Goal: Transaction & Acquisition: Purchase product/service

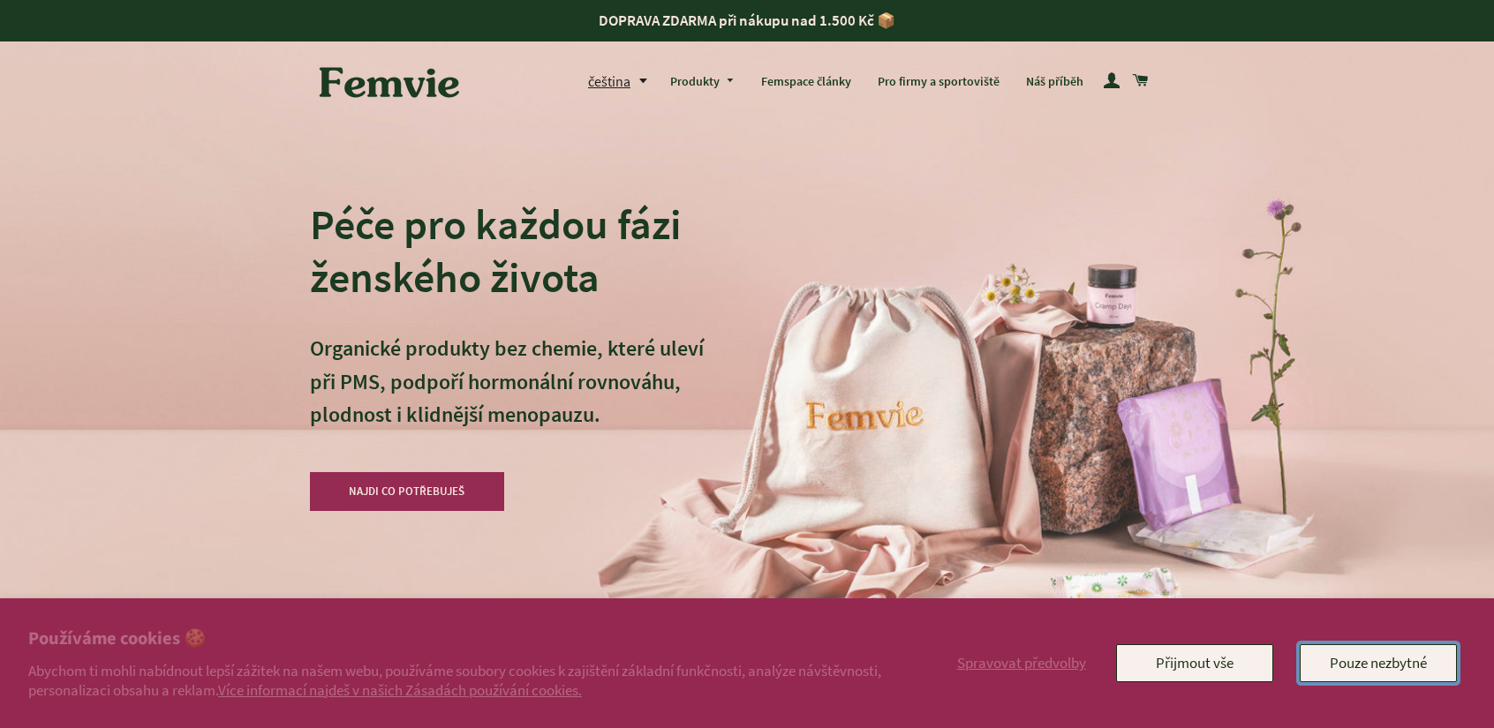
click at [1357, 669] on button "Pouze nezbytné" at bounding box center [1378, 662] width 157 height 37
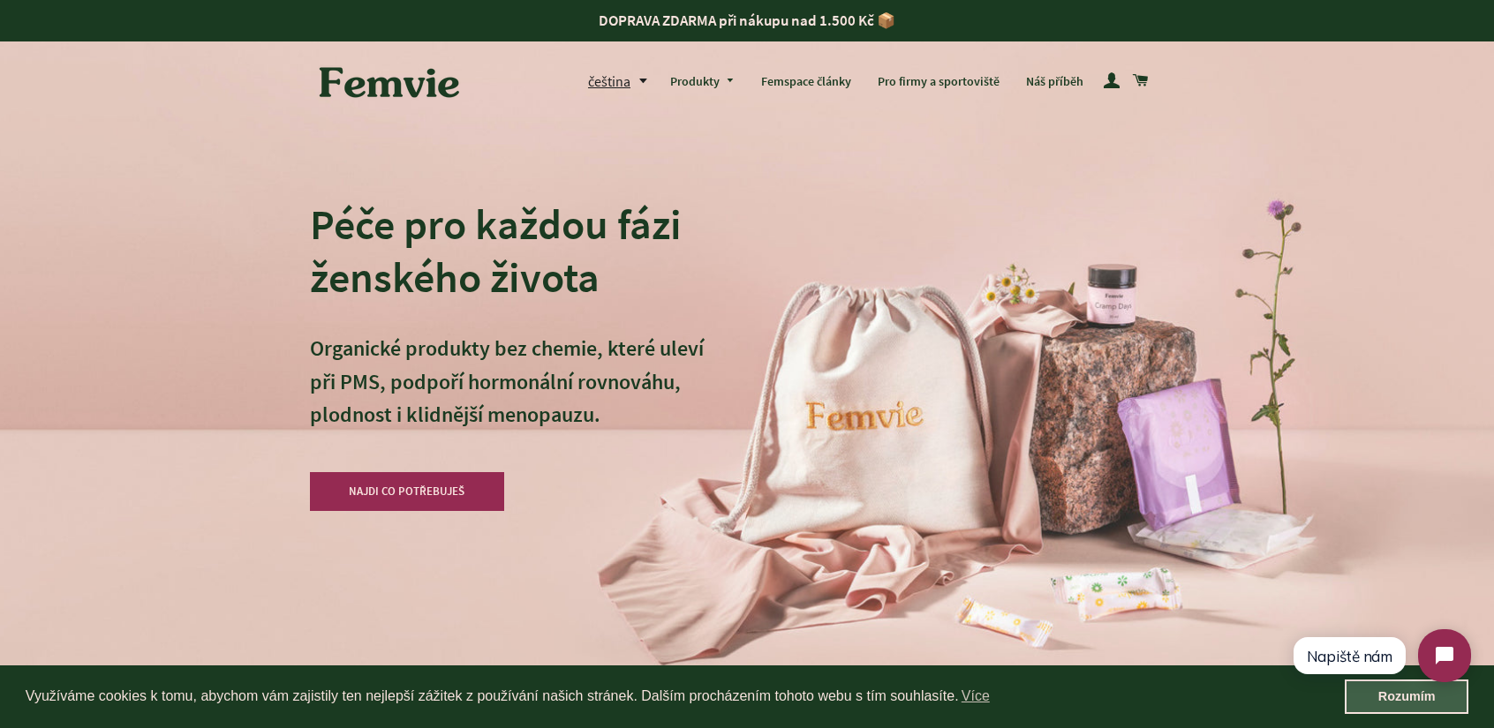
click at [1405, 705] on link "Rozumím" at bounding box center [1407, 697] width 124 height 35
click at [643, 81] on button "čeština" at bounding box center [622, 82] width 69 height 24
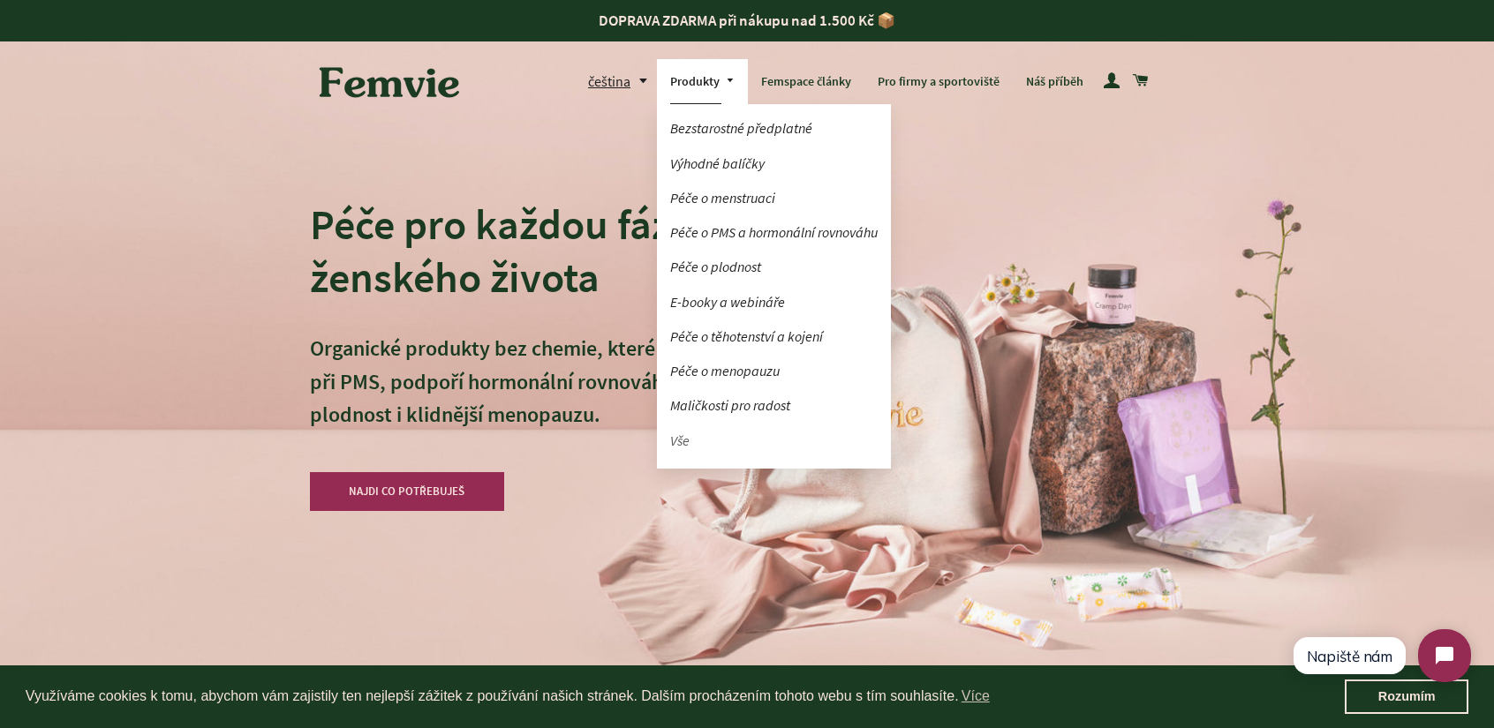
click at [683, 442] on link "Vše" at bounding box center [774, 441] width 234 height 31
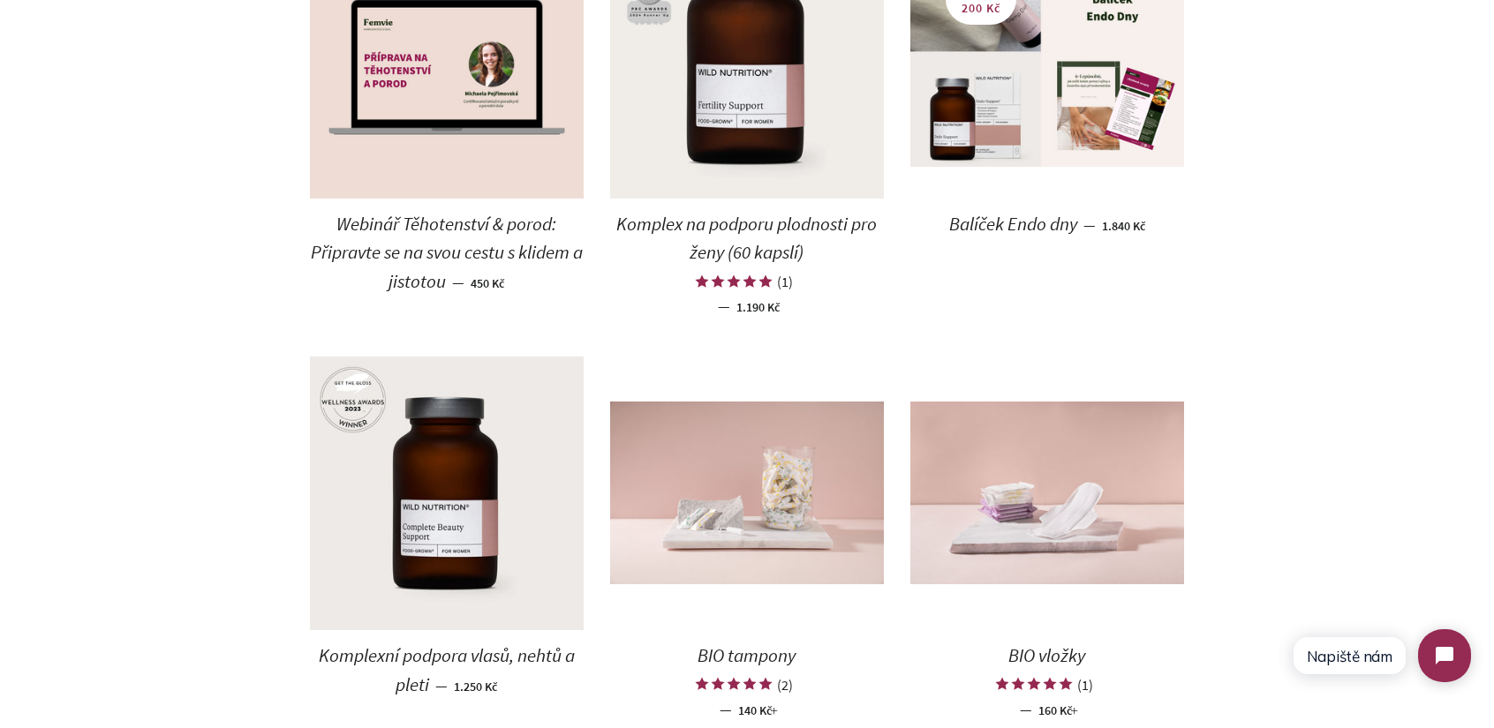
scroll to position [1942, 0]
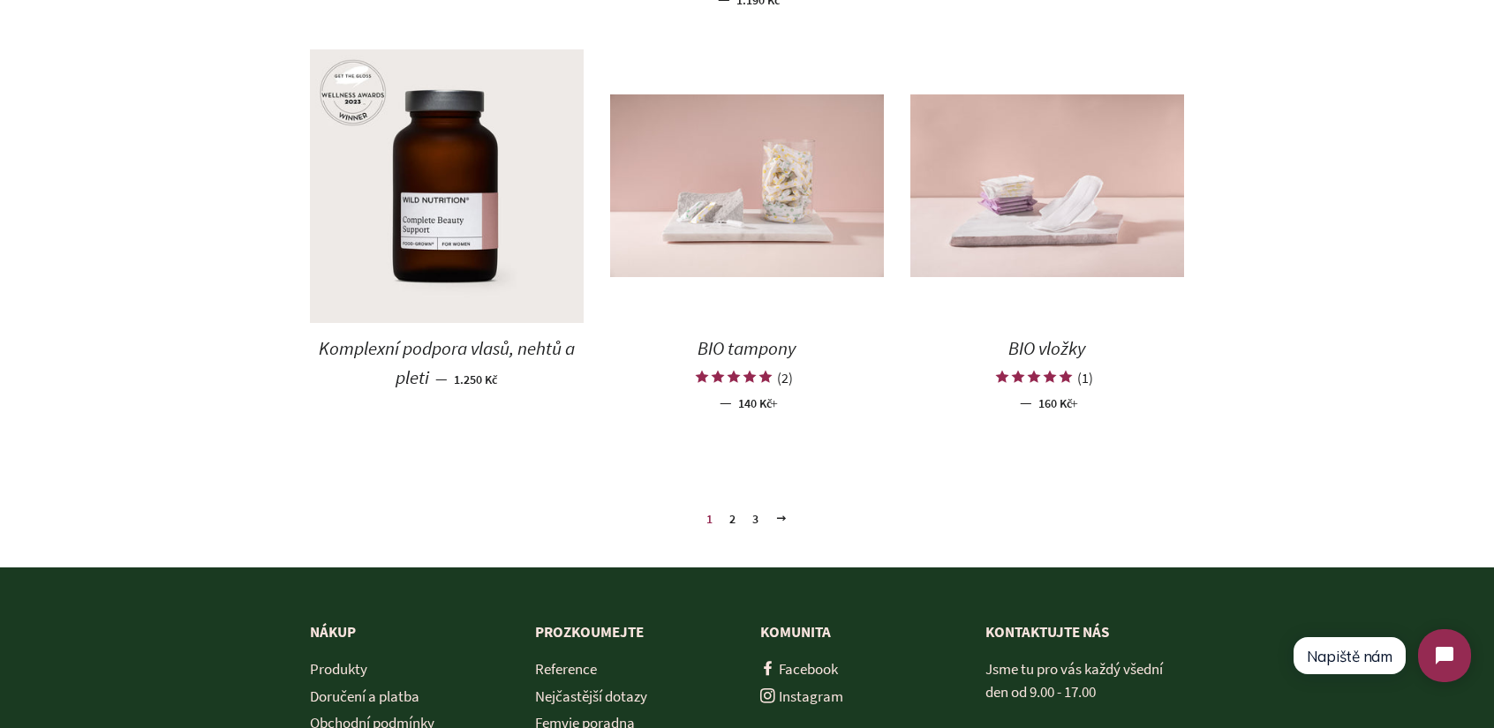
click at [782, 523] on span at bounding box center [781, 518] width 12 height 13
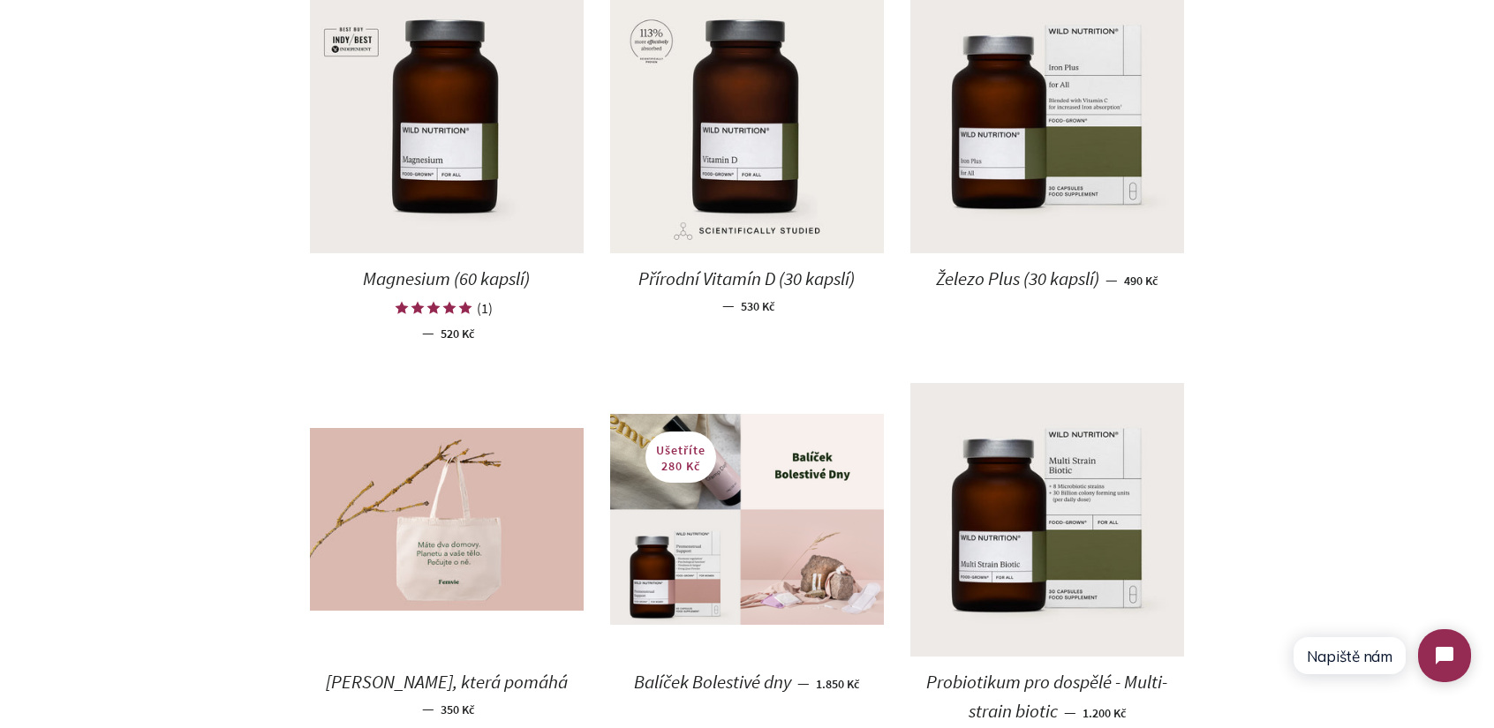
scroll to position [1766, 0]
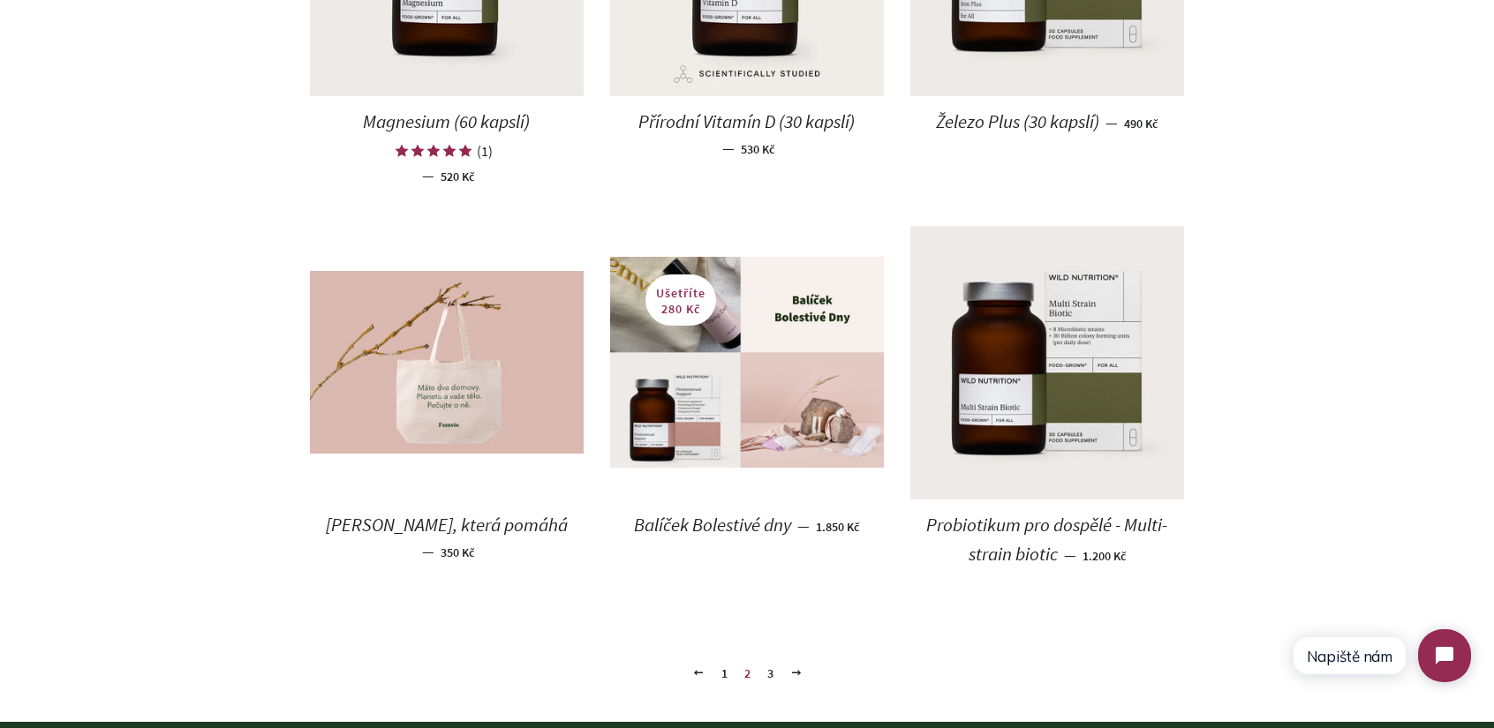
click at [798, 674] on span at bounding box center [796, 673] width 12 height 13
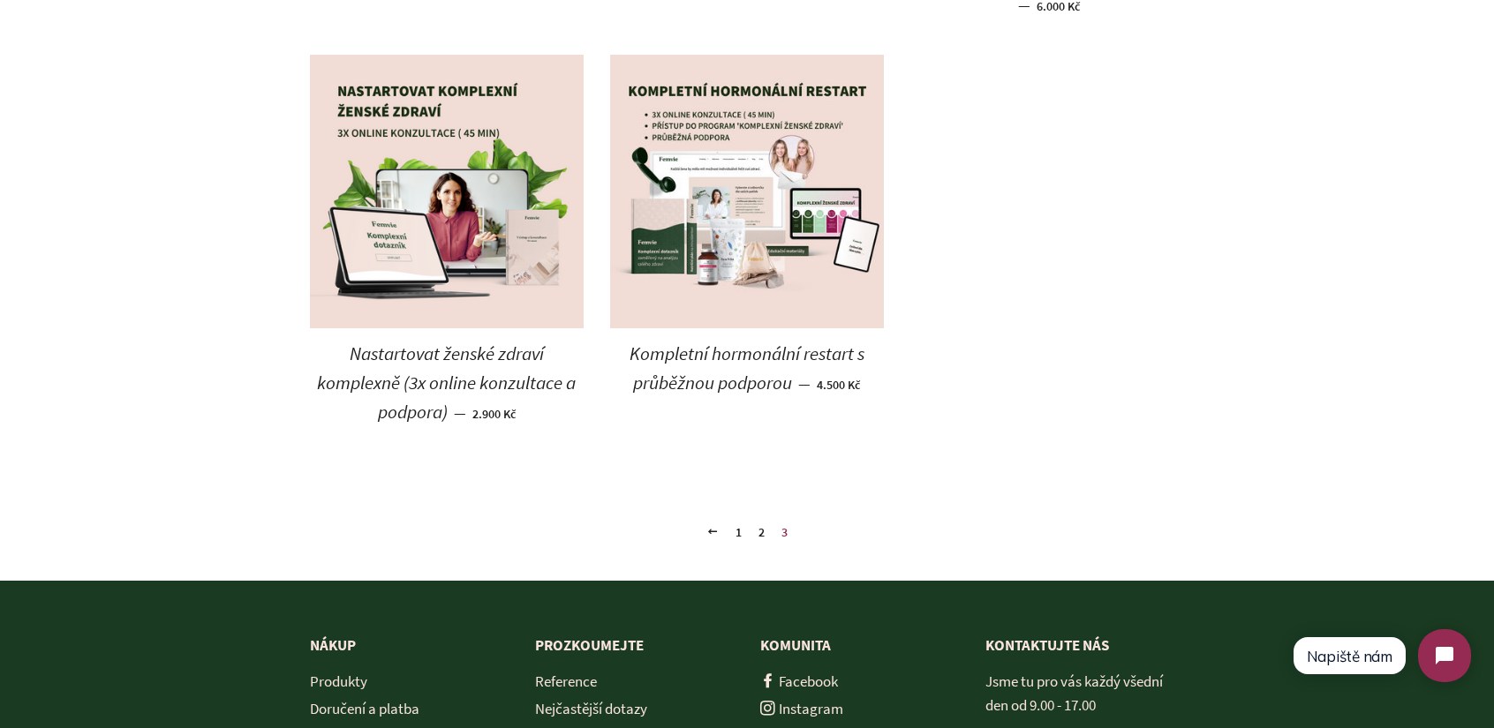
scroll to position [1762, 0]
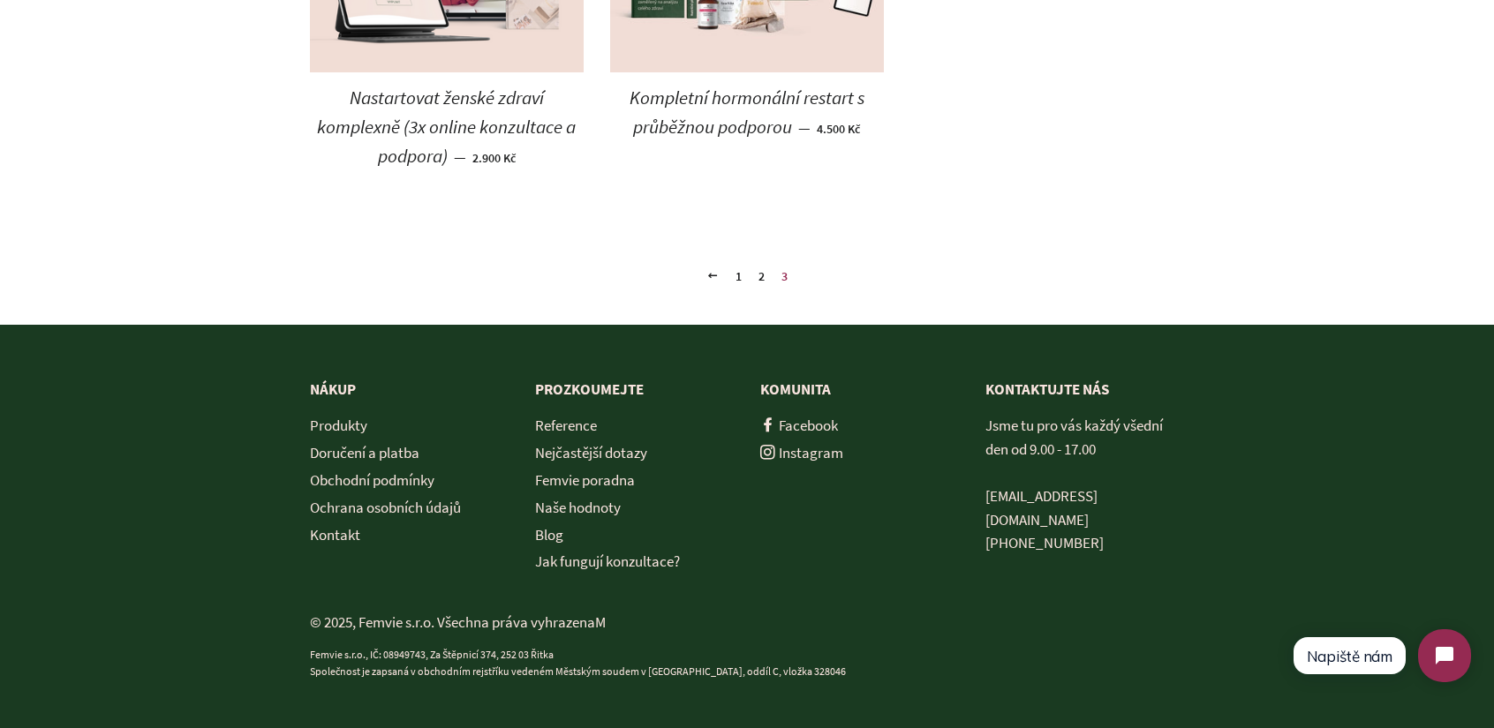
click at [711, 274] on span at bounding box center [712, 275] width 12 height 13
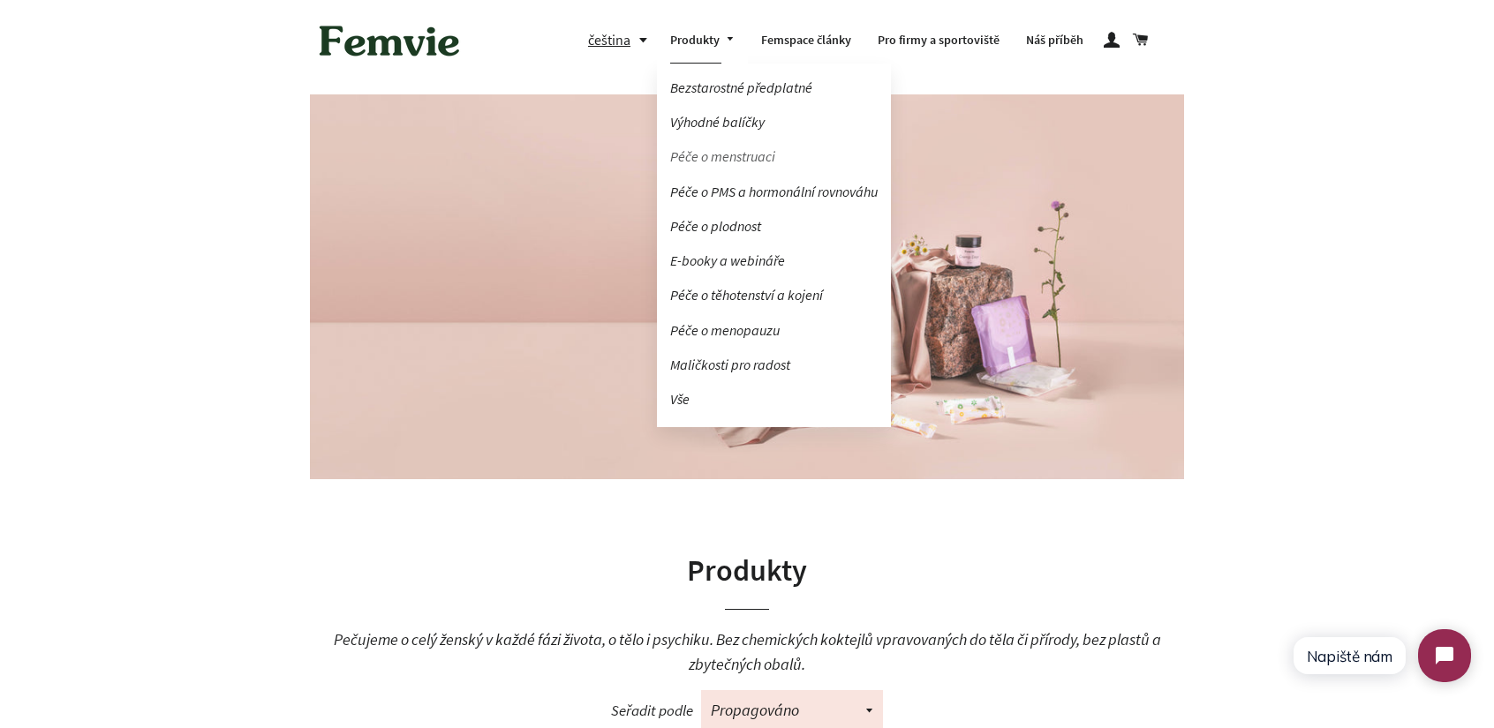
click at [717, 151] on link "Péče o menstruaci" at bounding box center [774, 156] width 234 height 31
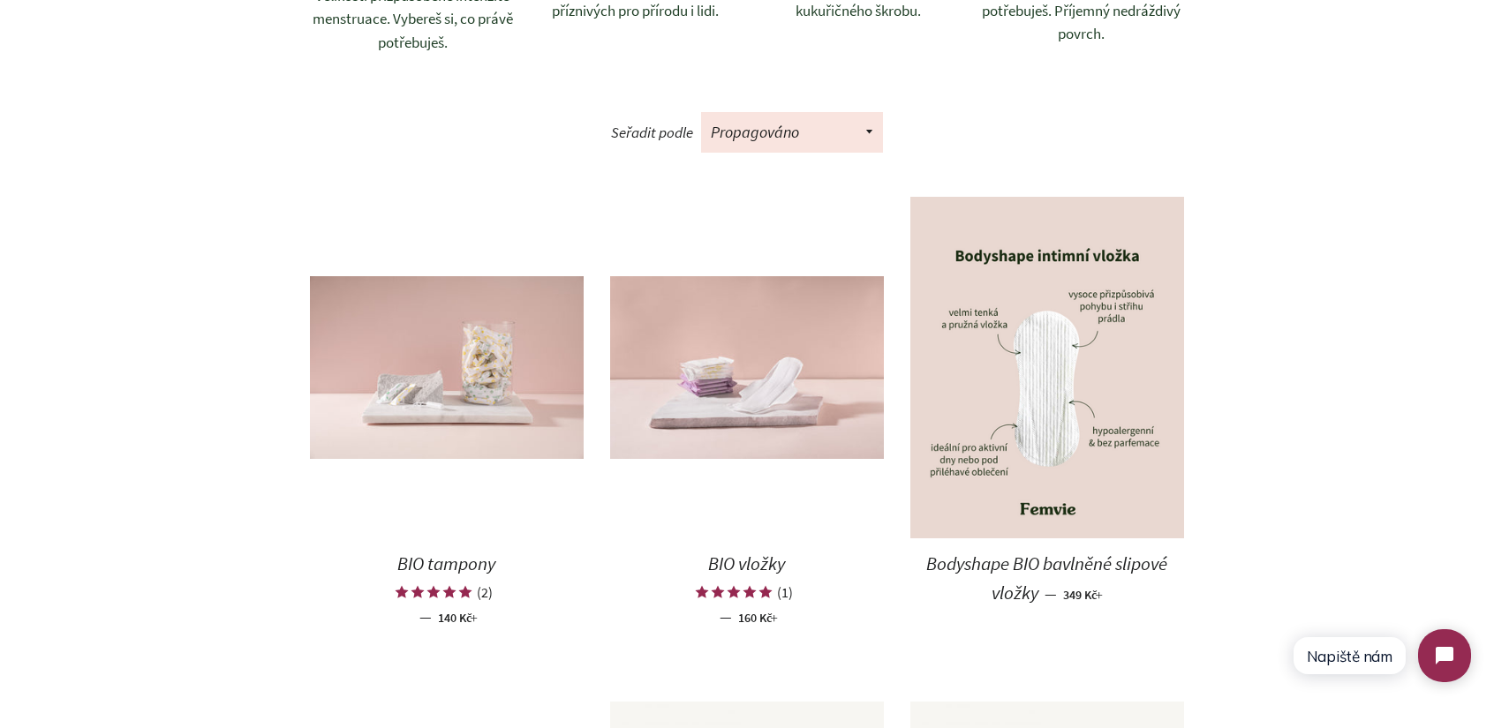
scroll to position [795, 0]
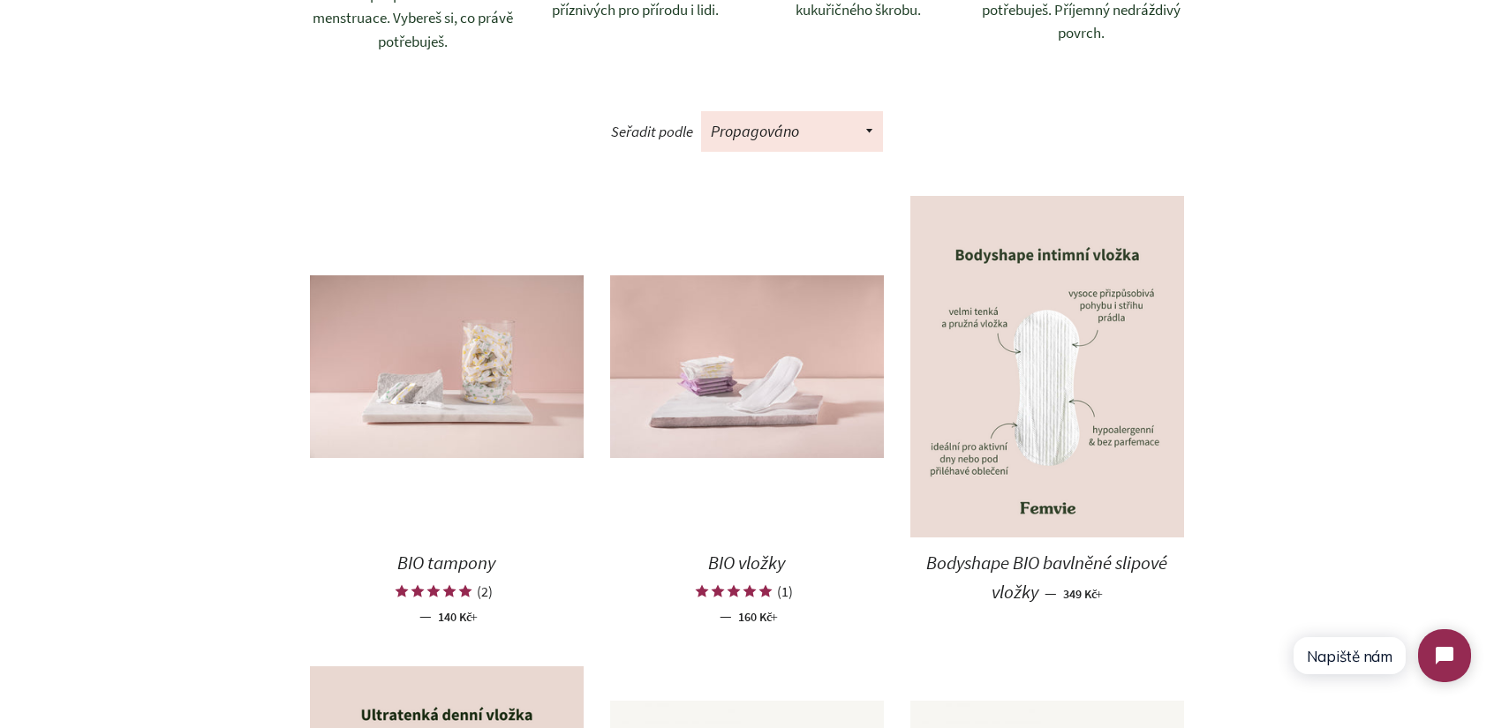
click at [1075, 394] on img at bounding box center [1047, 367] width 274 height 343
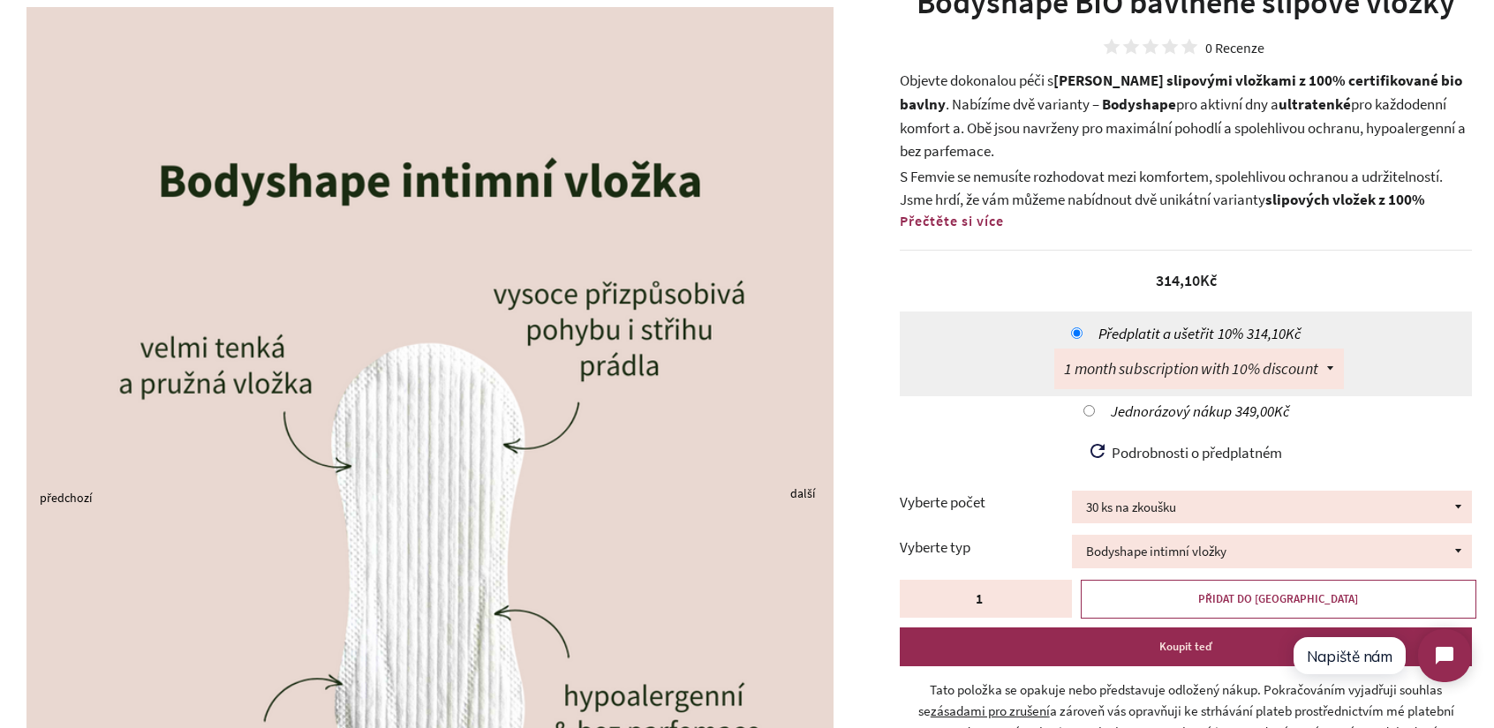
scroll to position [177, 0]
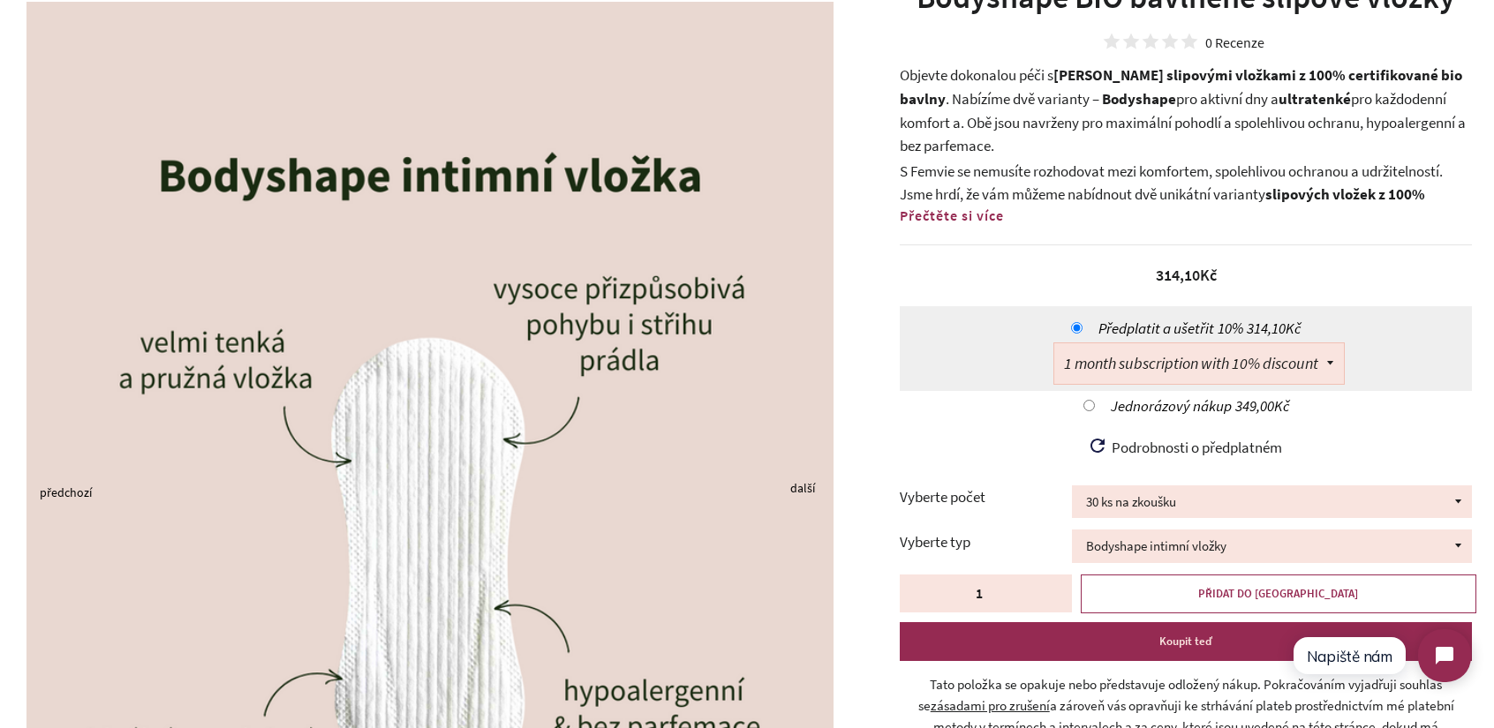
click at [1322, 361] on select "1 month subscription with 10% discount 3 month subscription with 10% discount" at bounding box center [1199, 363] width 290 height 41
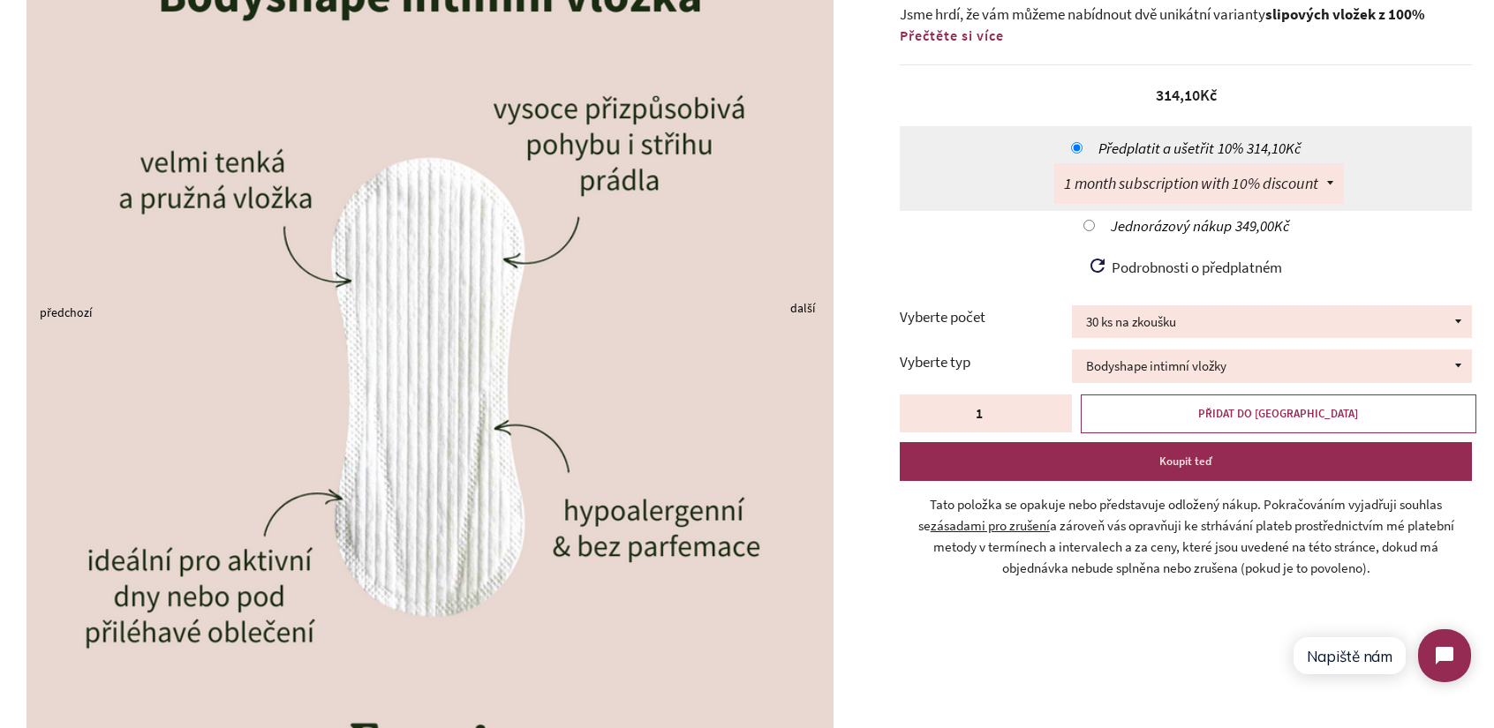
scroll to position [441, 0]
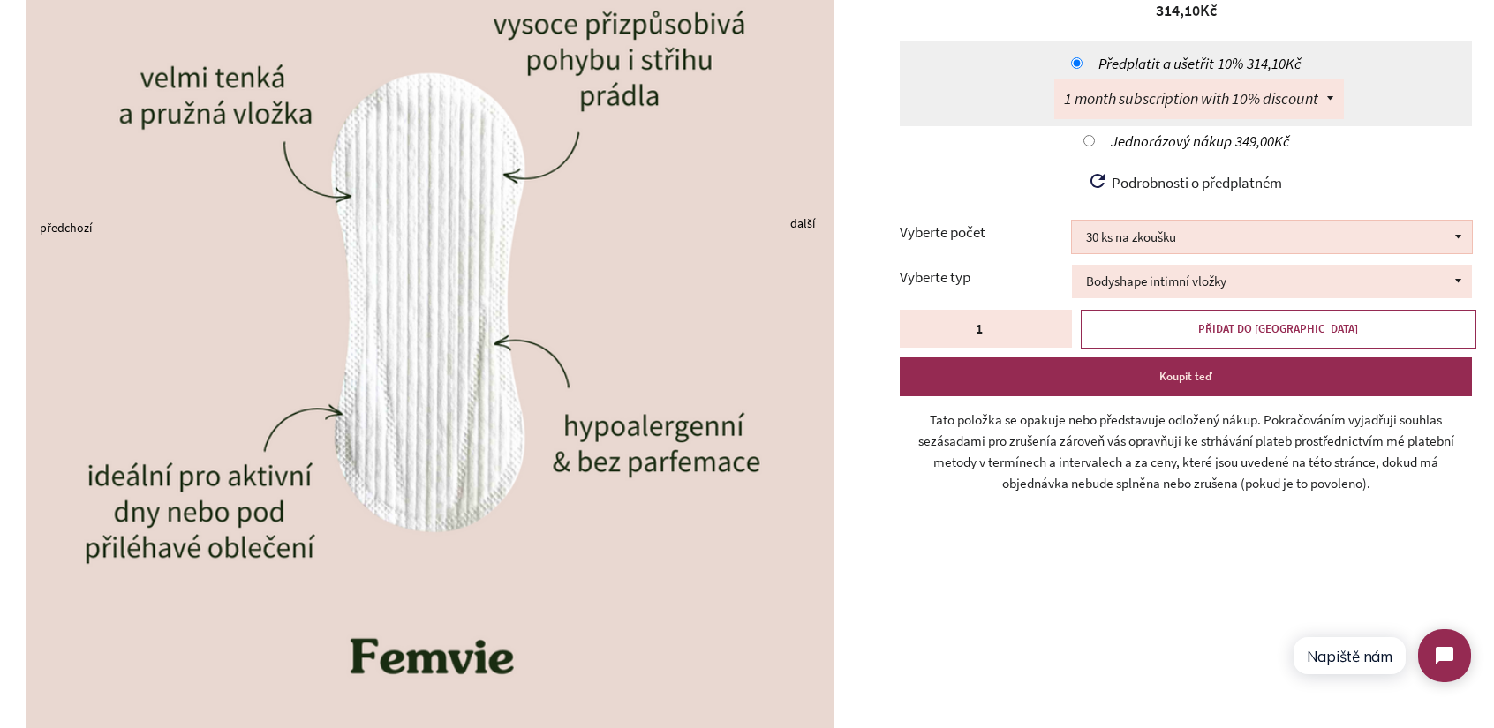
click at [1226, 243] on select "30 ks na zkoušku 100 ks 150 ks 200 ks" at bounding box center [1272, 237] width 400 height 33
select select "200 ks"
click at [1072, 221] on select "30 ks na zkoušku 100 ks 150 ks 200 ks" at bounding box center [1272, 237] width 400 height 33
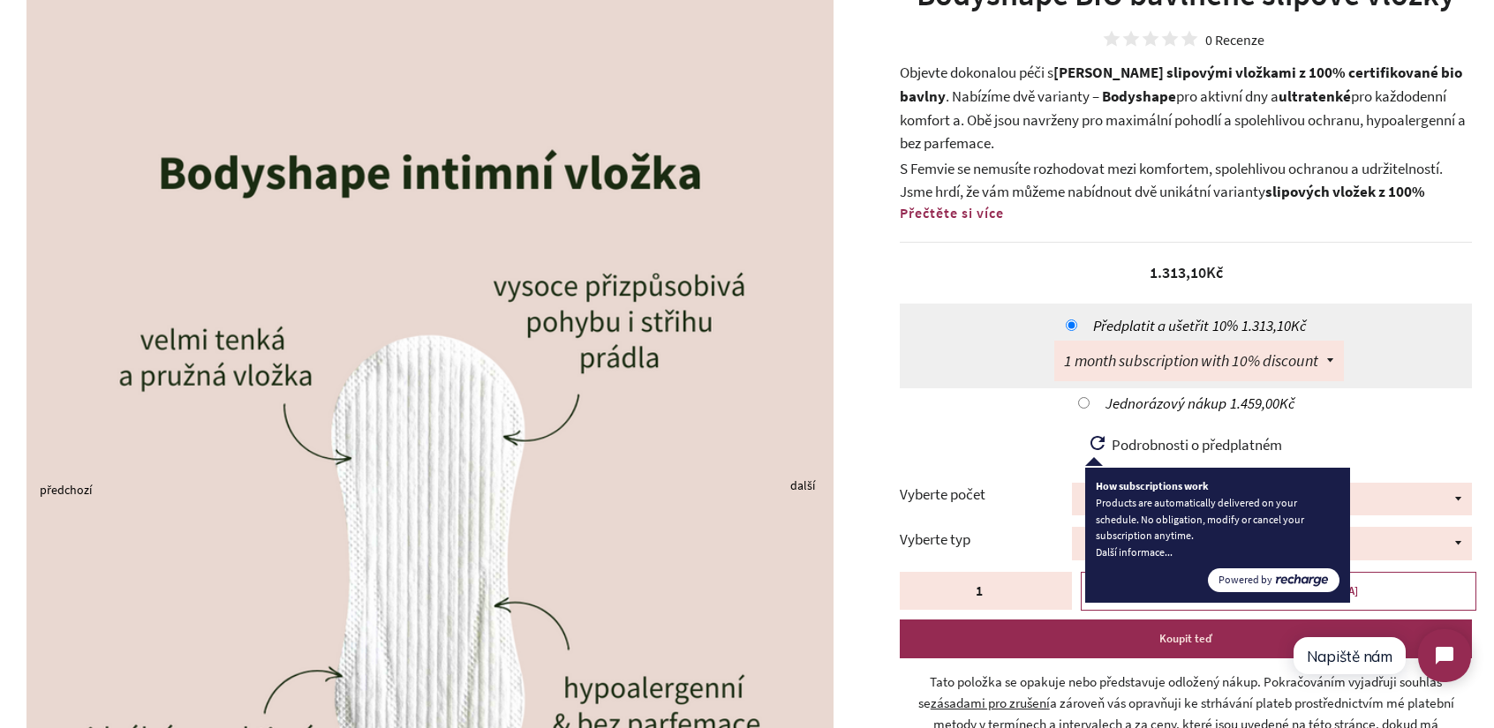
scroll to position [265, 0]
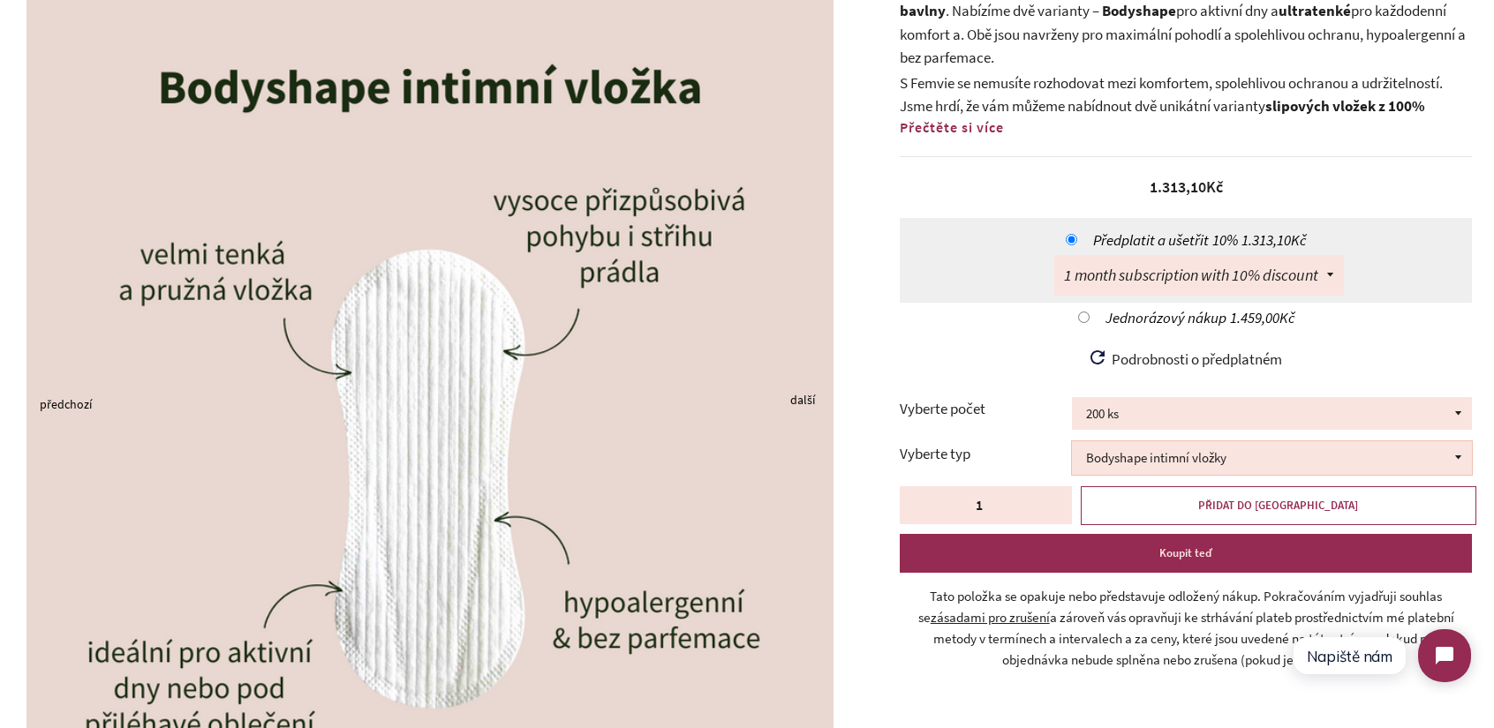
click at [1185, 462] on select "Bodyshape intimní vložky" at bounding box center [1272, 457] width 400 height 33
click at [1176, 451] on select "Bodyshape intimní vložky" at bounding box center [1272, 457] width 400 height 33
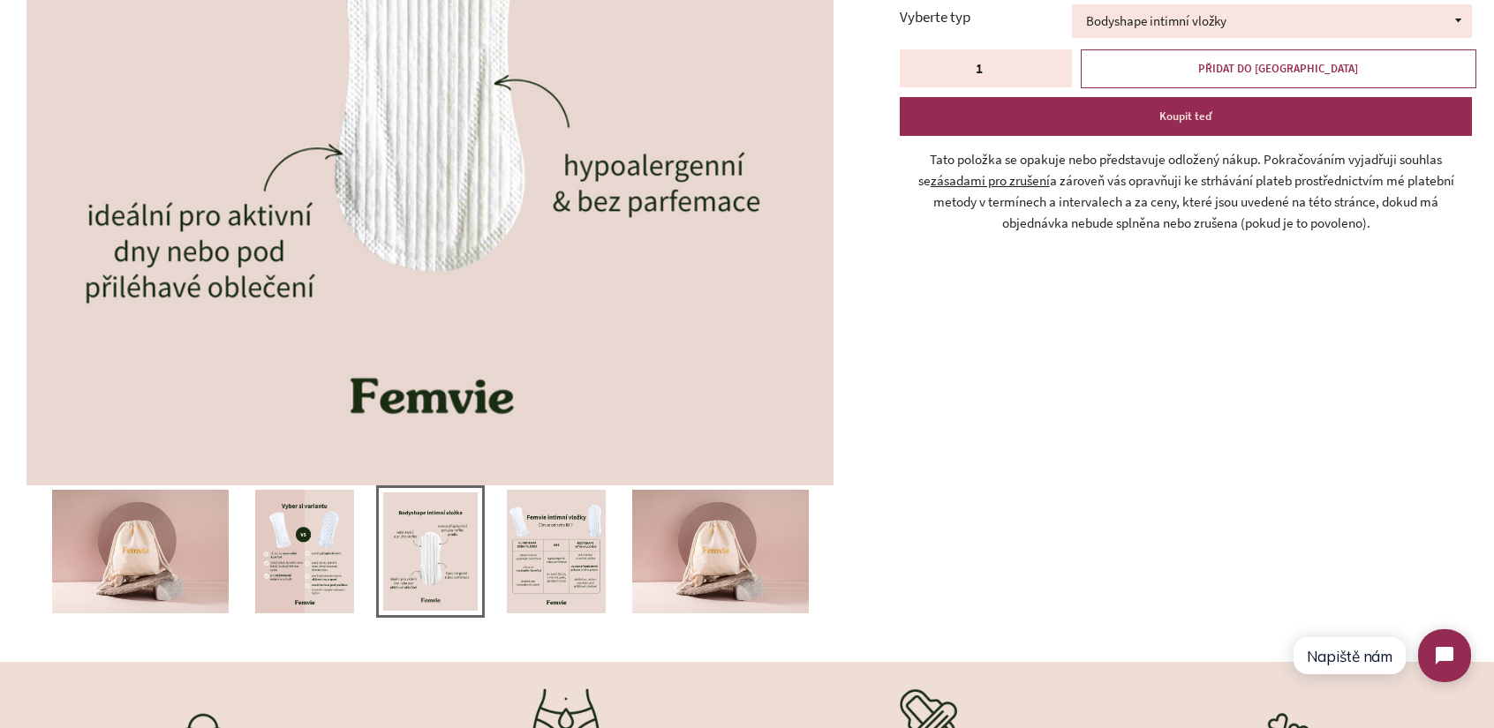
scroll to position [706, 0]
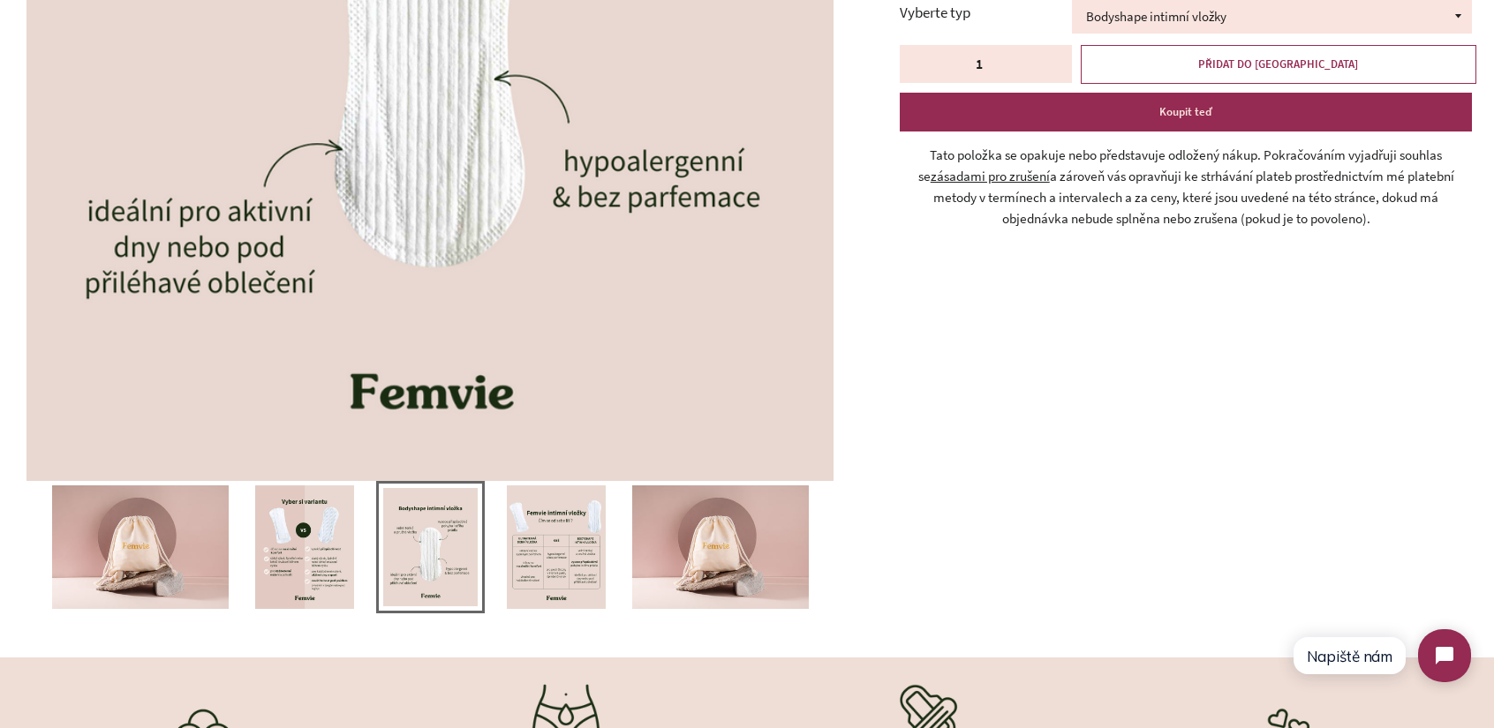
click at [544, 541] on img at bounding box center [556, 548] width 99 height 124
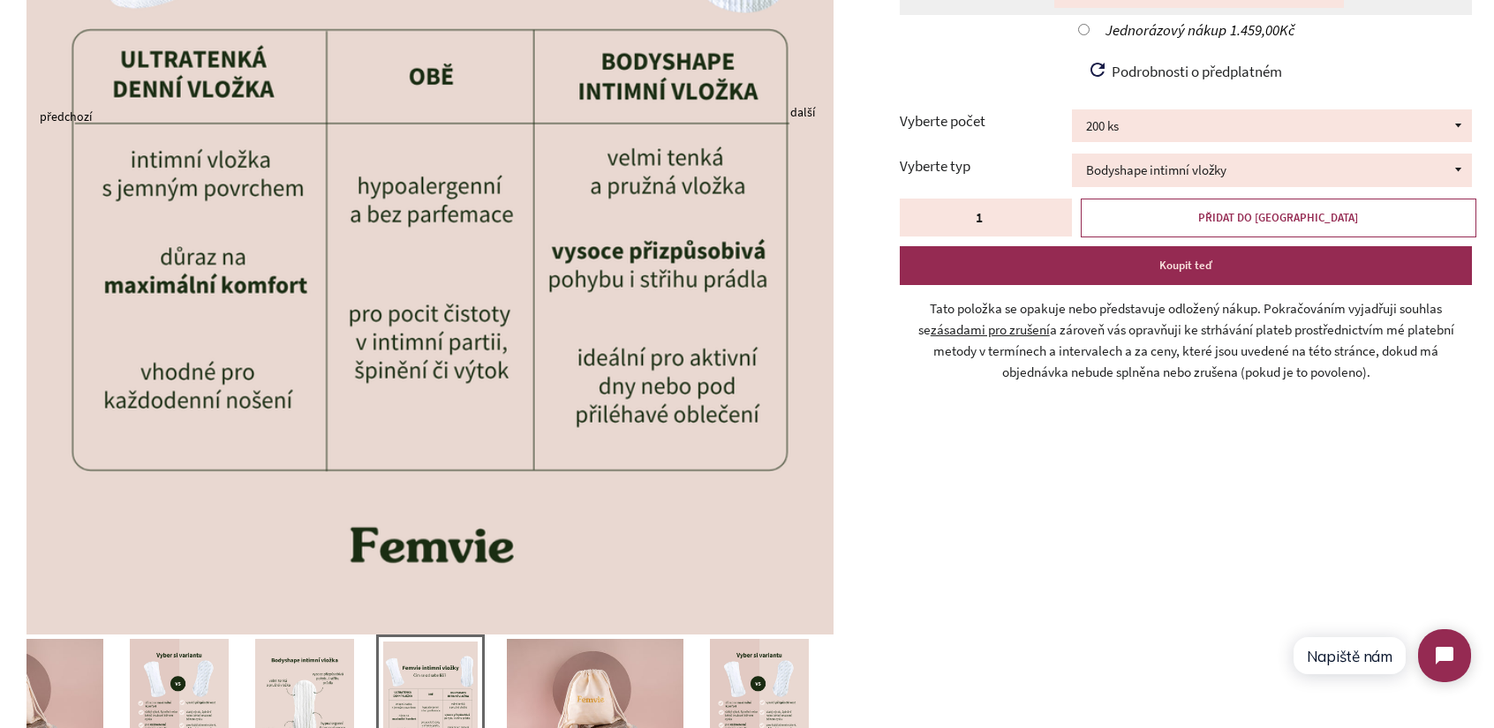
scroll to position [618, 0]
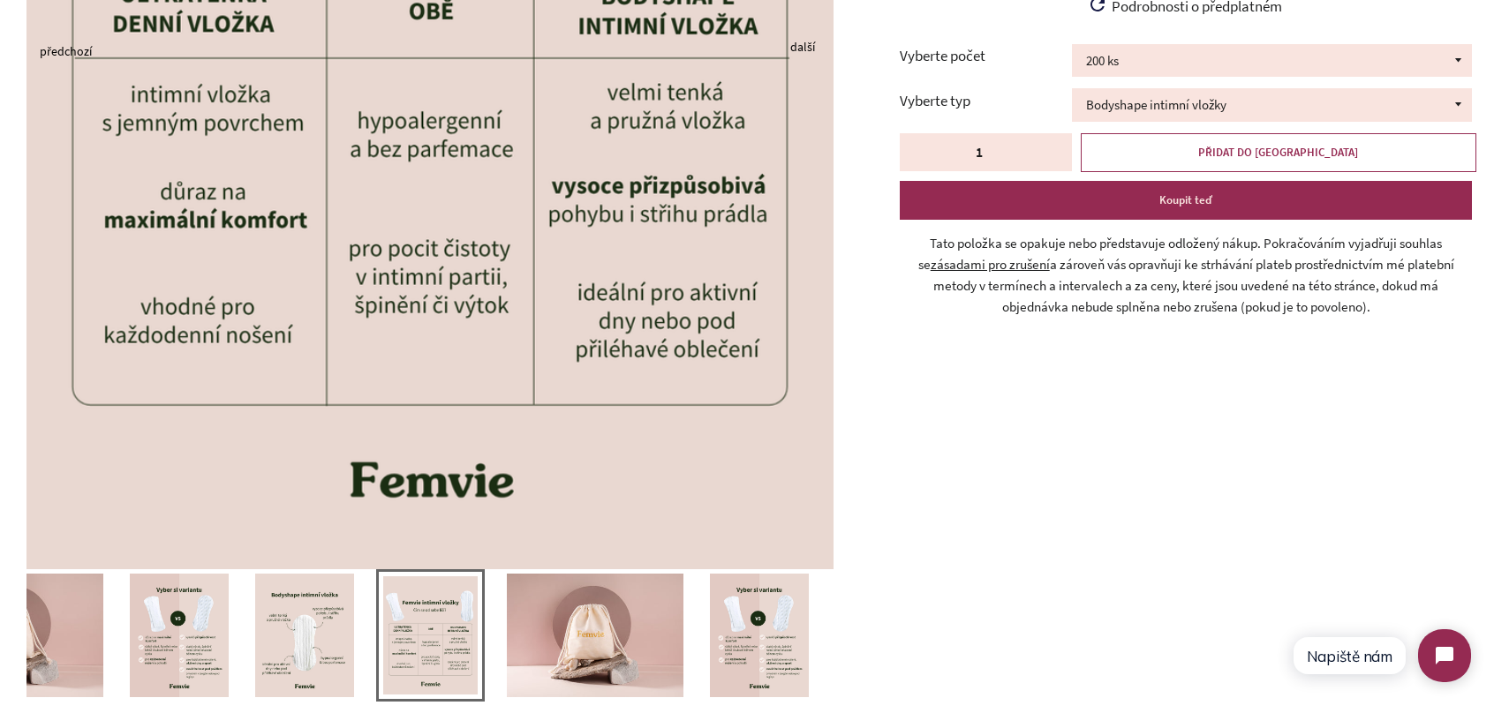
click at [759, 658] on img at bounding box center [759, 636] width 99 height 124
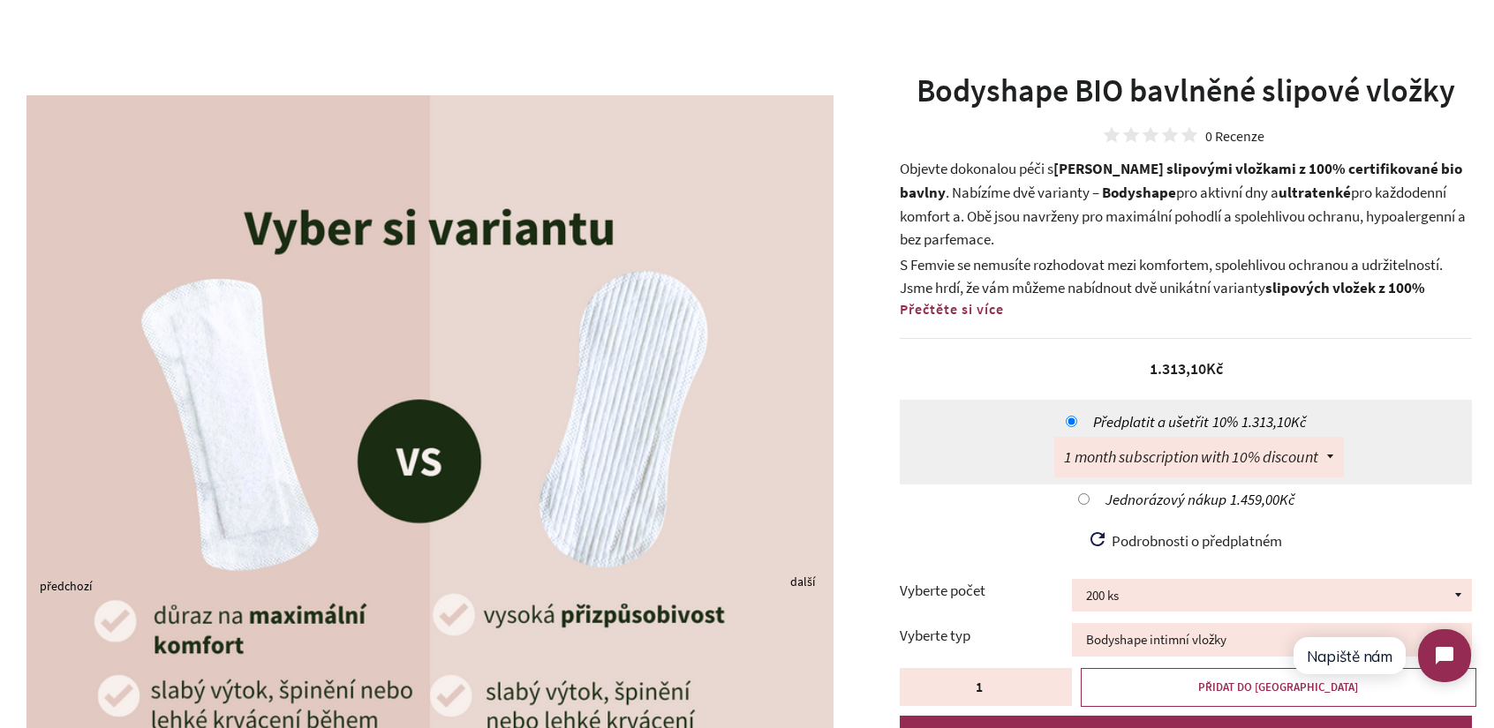
scroll to position [0, 0]
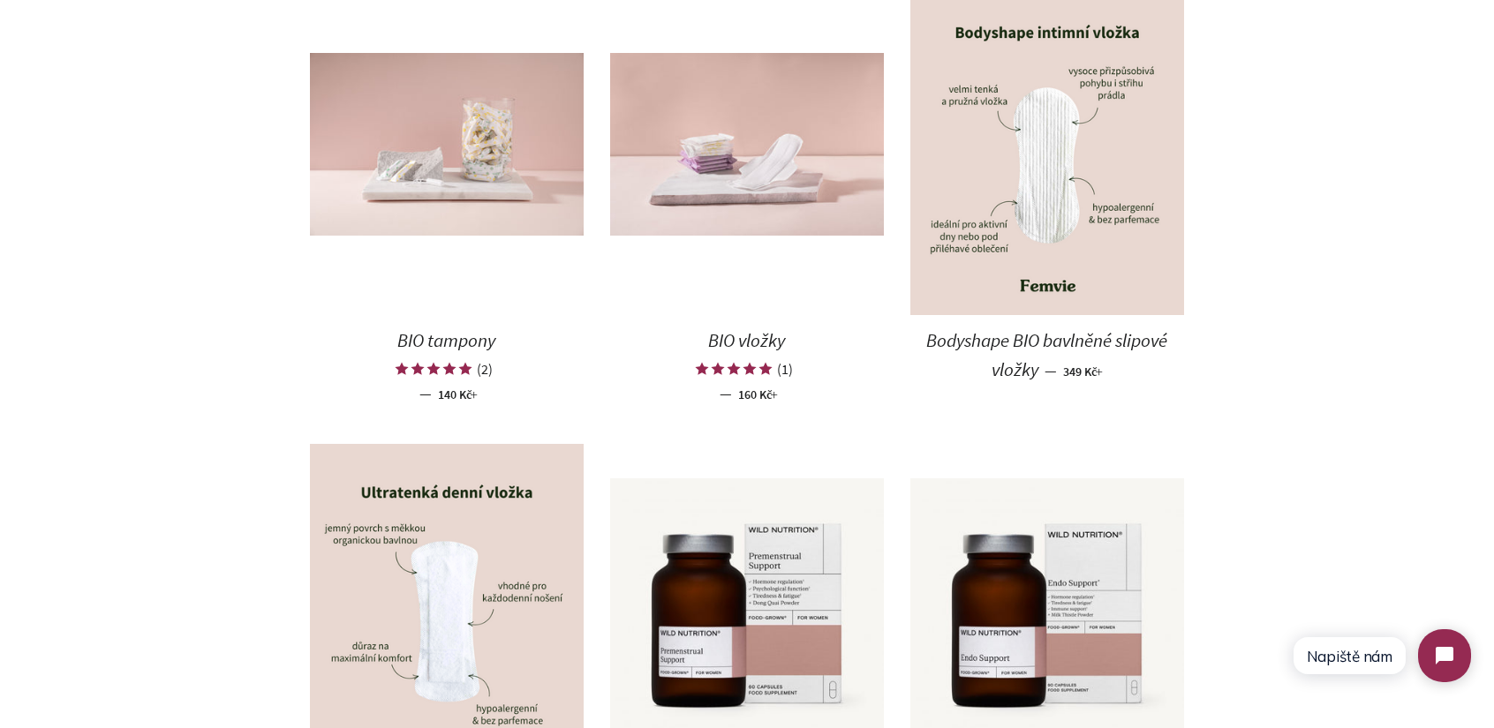
scroll to position [1194, 0]
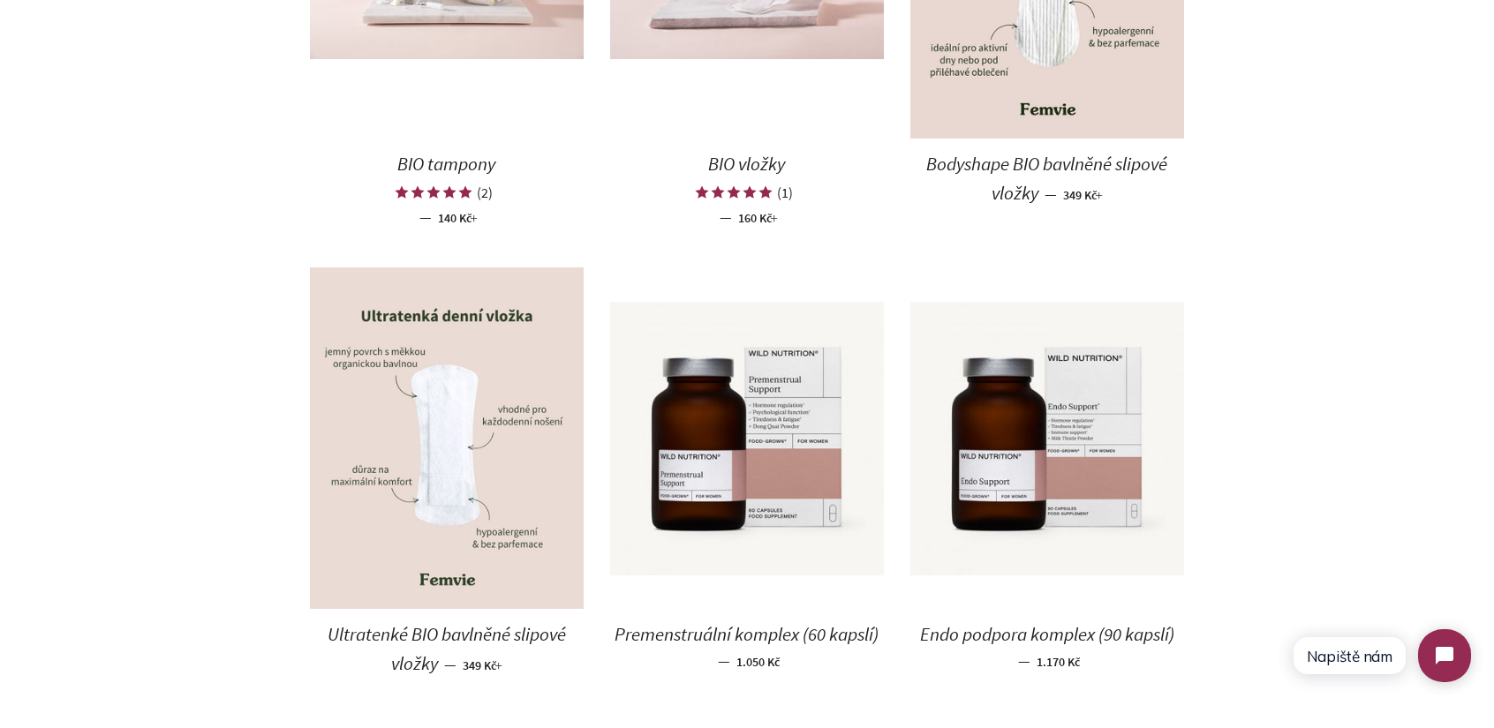
click at [441, 417] on img at bounding box center [447, 438] width 274 height 343
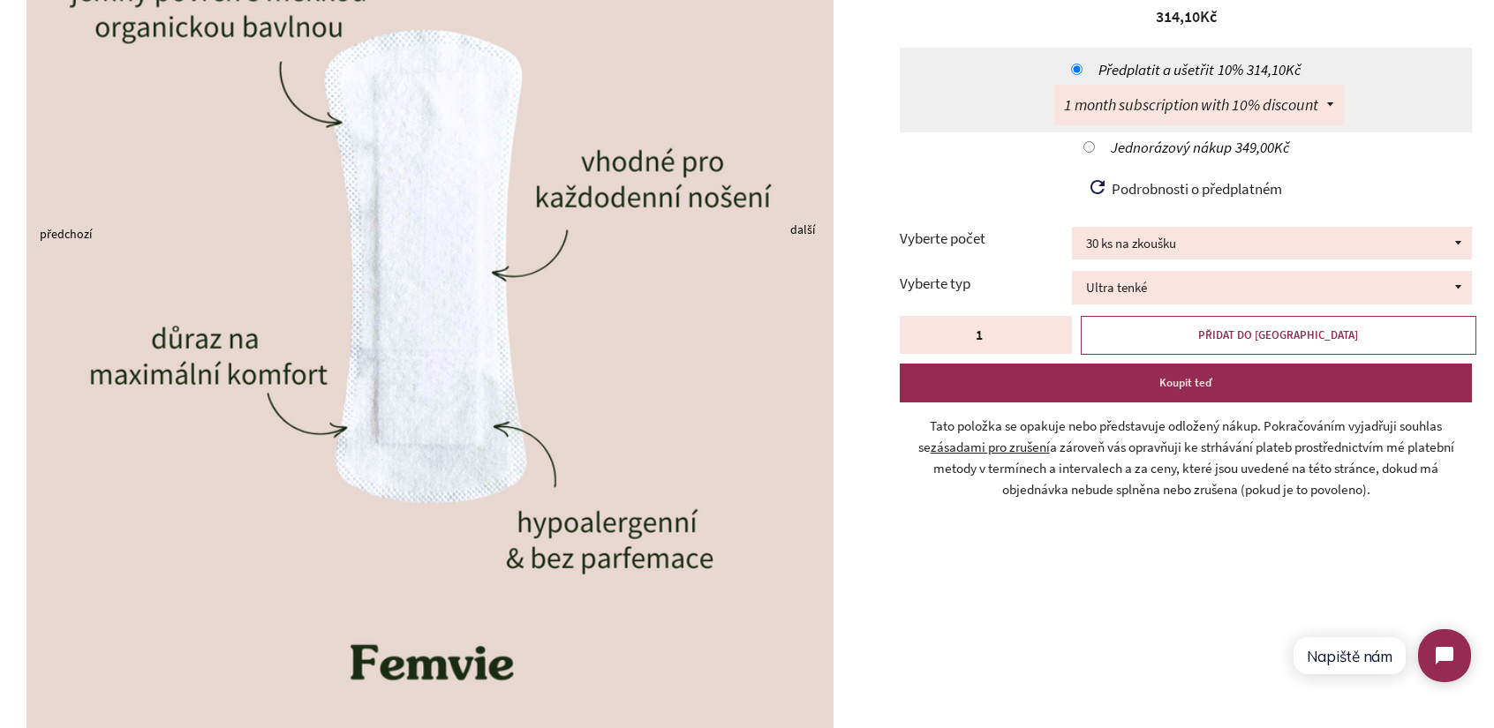
scroll to position [441, 0]
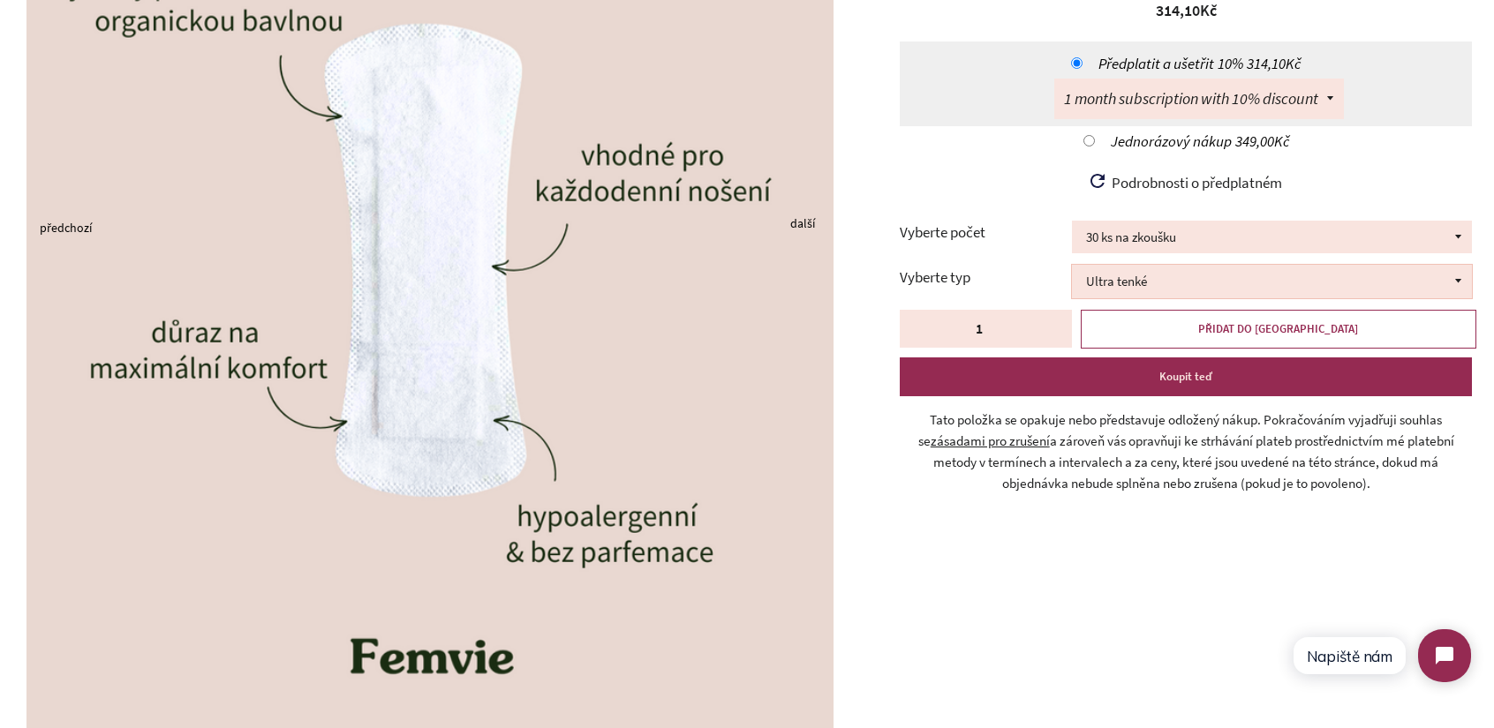
click at [1146, 278] on select "Ultra tenké Bodyshape balené ve Femvie pytlíku" at bounding box center [1272, 281] width 400 height 33
select select "Bodyshape balené ve Femvie pytlíku"
click at [1072, 265] on select "Ultra tenké Bodyshape balené ve Femvie pytlíku" at bounding box center [1272, 281] width 400 height 33
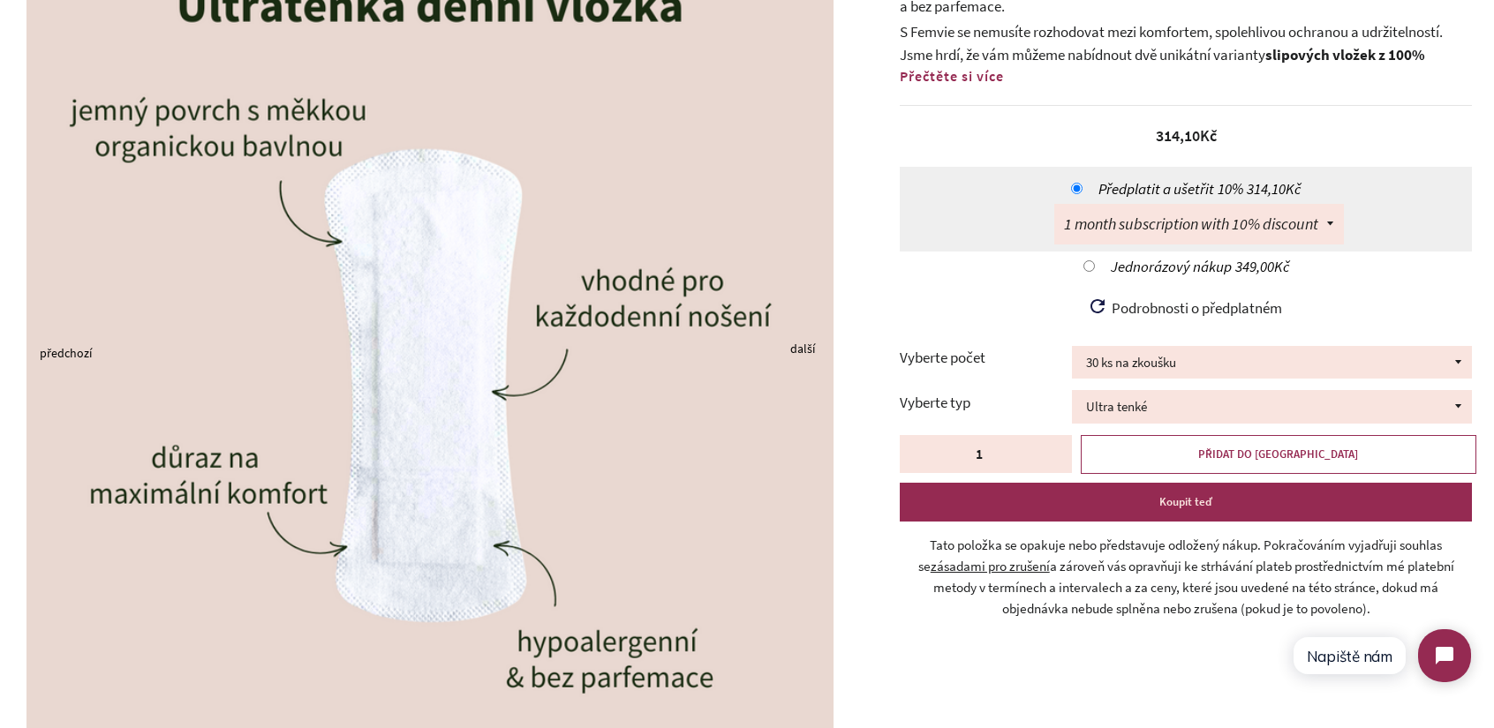
scroll to position [265, 0]
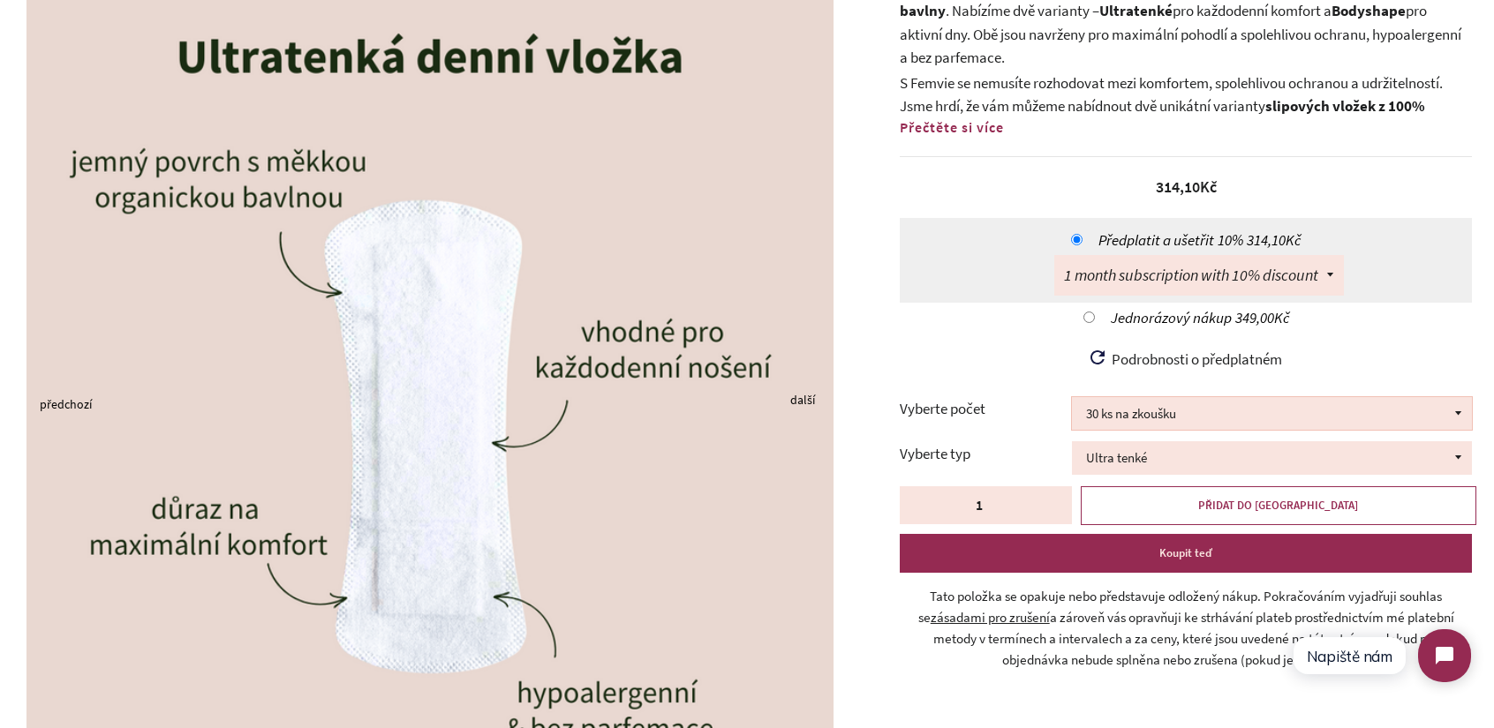
click at [1130, 418] on select "30 ks na zkoušku 100 ks 150 ks 200 ks" at bounding box center [1272, 413] width 400 height 33
select select "200 ks"
click at [1072, 397] on select "30 ks na zkoušku 100 ks 150 ks 200 ks" at bounding box center [1272, 413] width 400 height 33
click at [1190, 463] on select "Ultra tenké Bodyshape balené ve Femvie pytlíku" at bounding box center [1272, 457] width 400 height 33
select select "Ultra tenké"
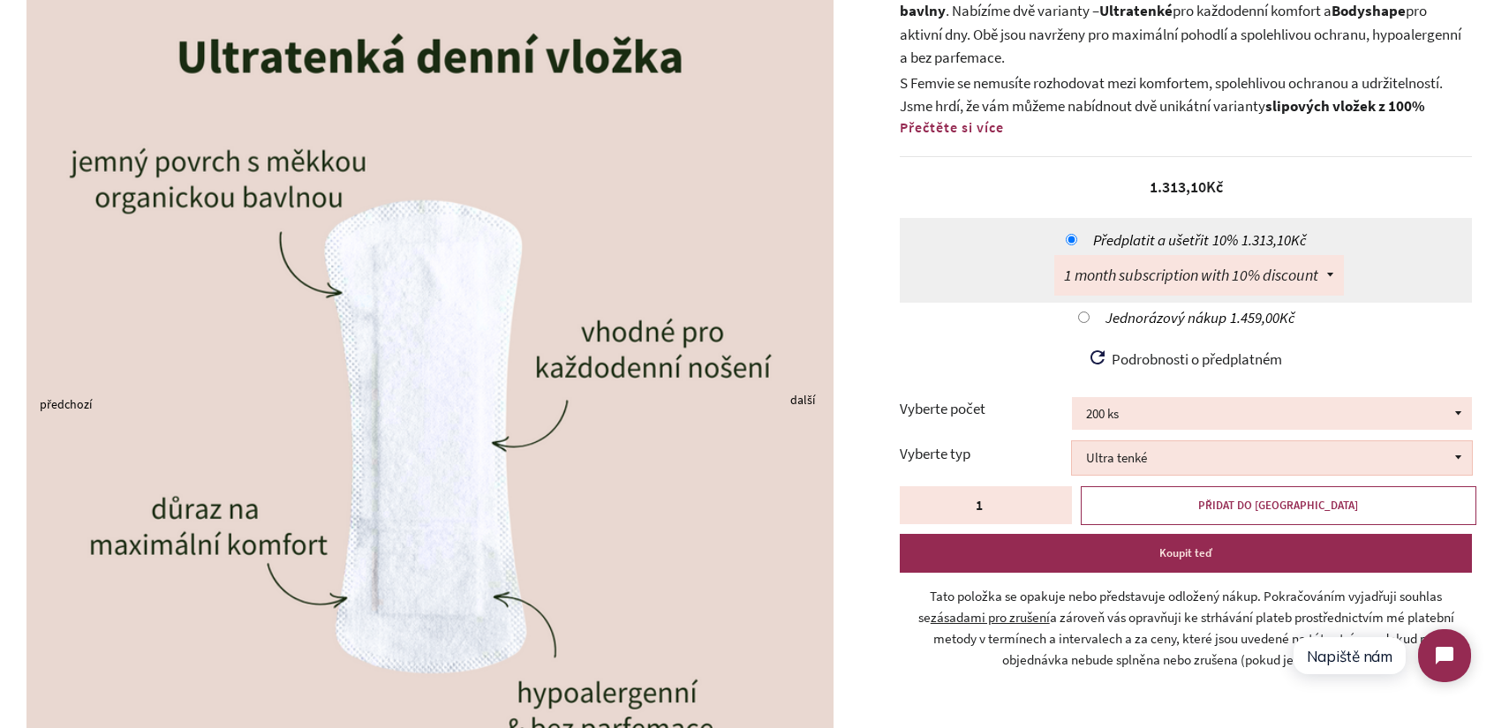
click at [1072, 441] on select "Ultra tenké Bodyshape balené ve Femvie pytlíku" at bounding box center [1272, 457] width 400 height 33
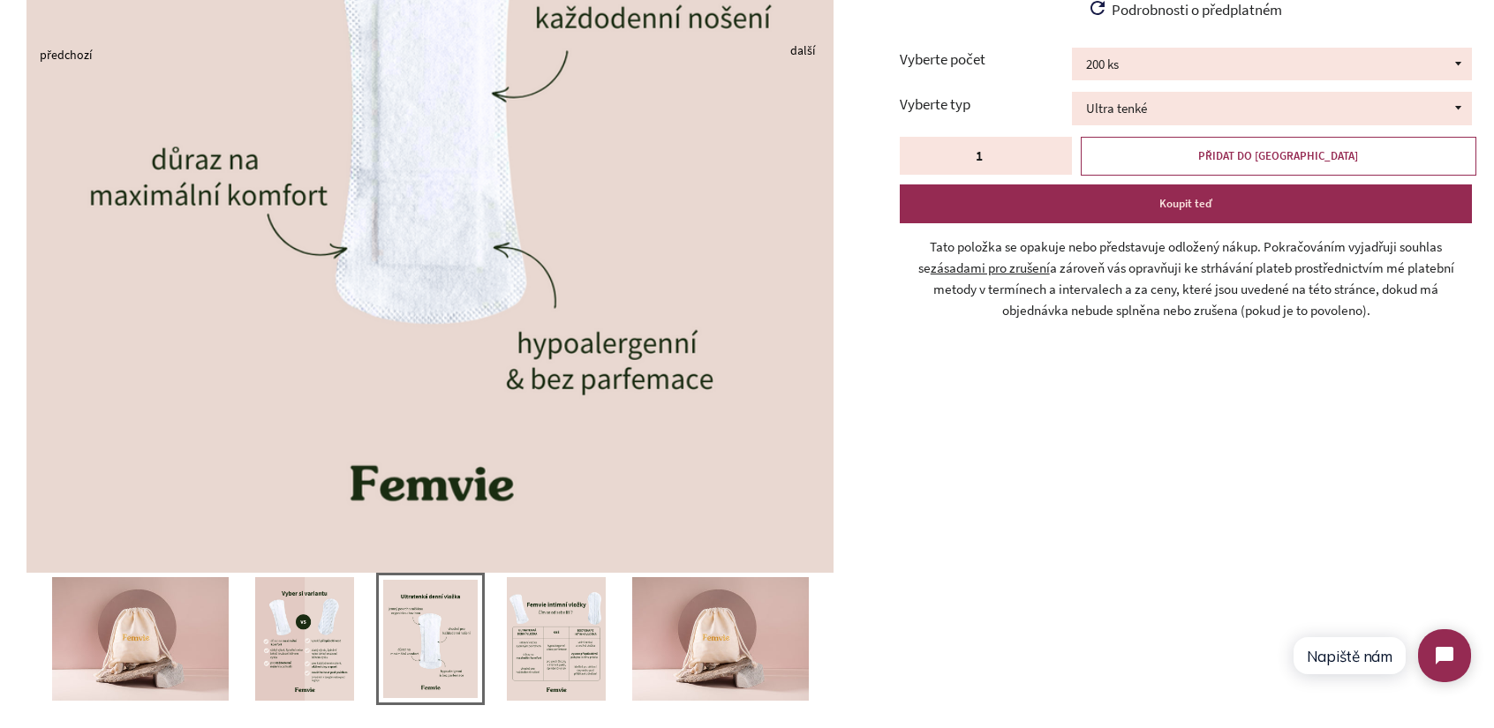
scroll to position [706, 0]
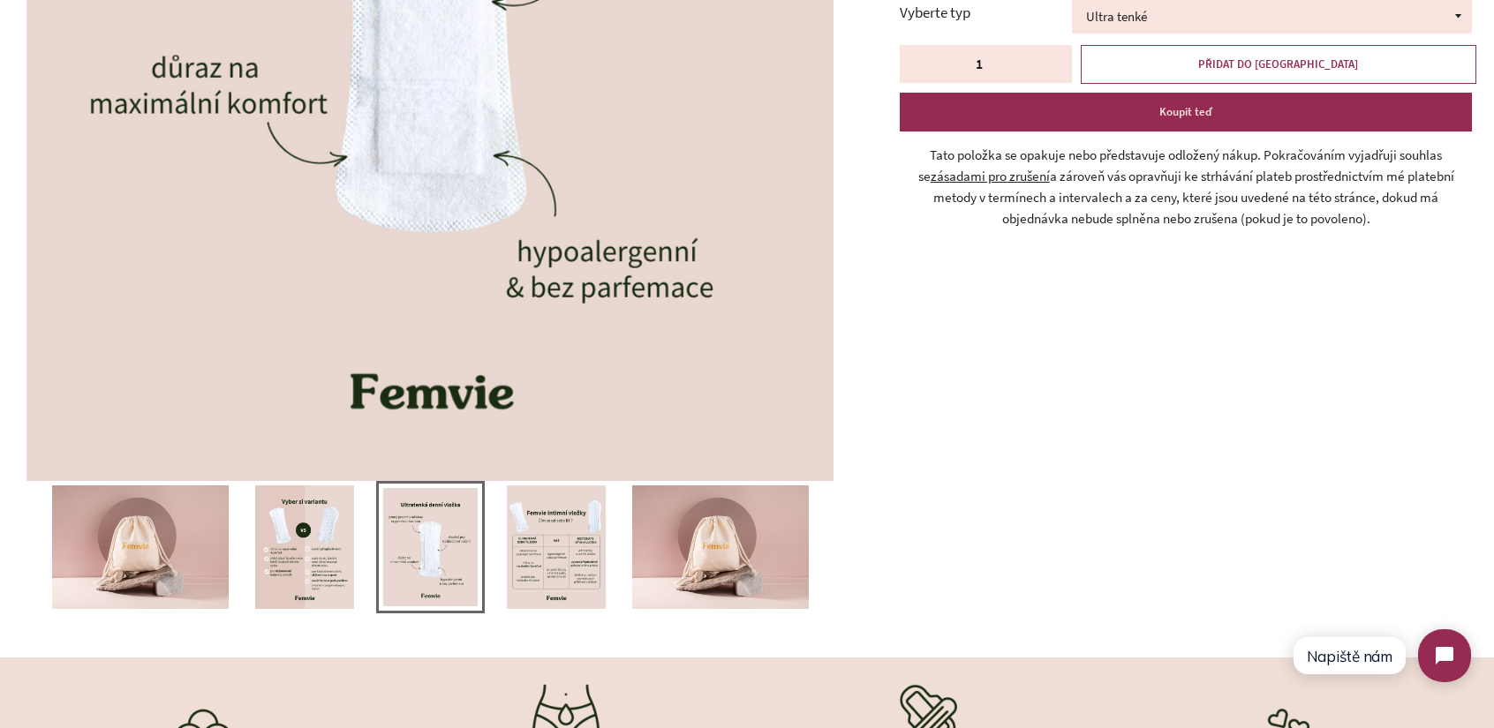
click at [305, 542] on img at bounding box center [304, 548] width 99 height 124
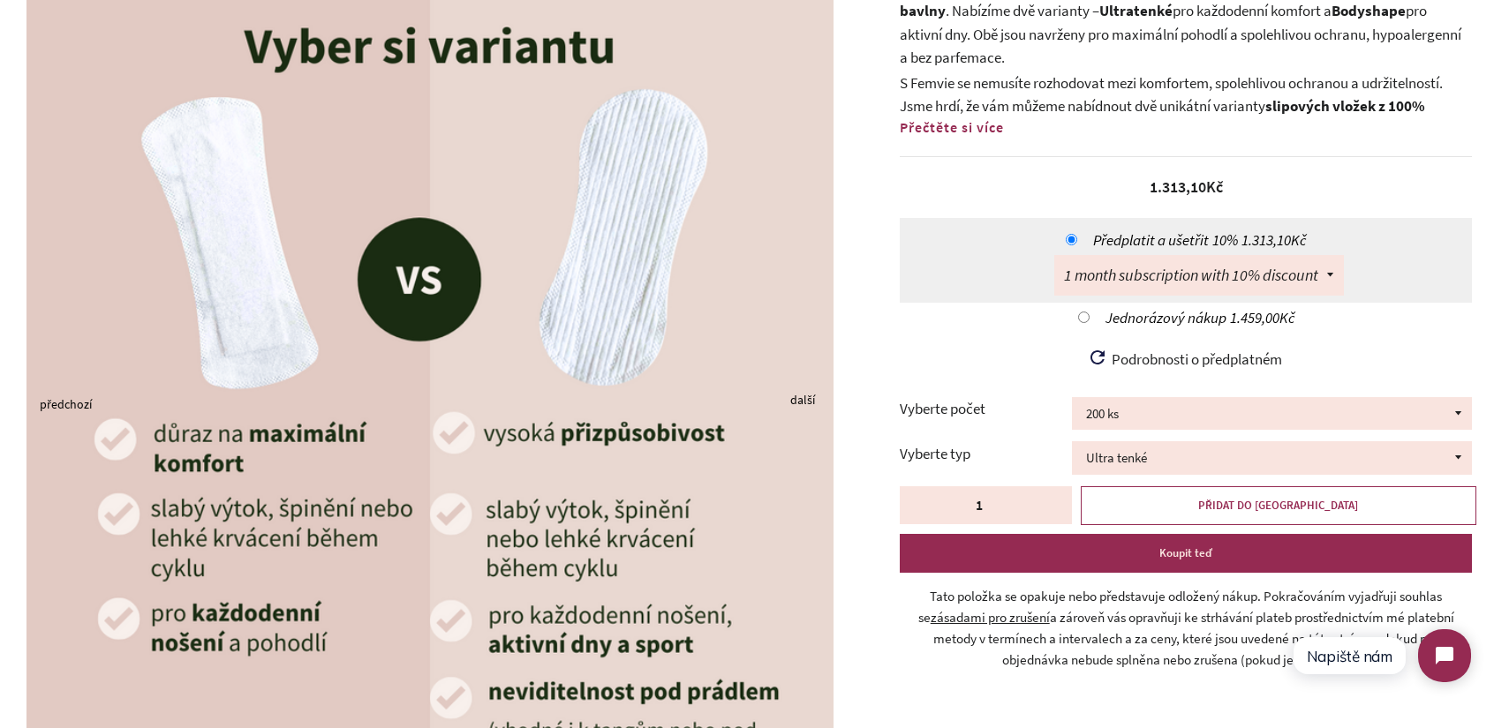
scroll to position [0, 0]
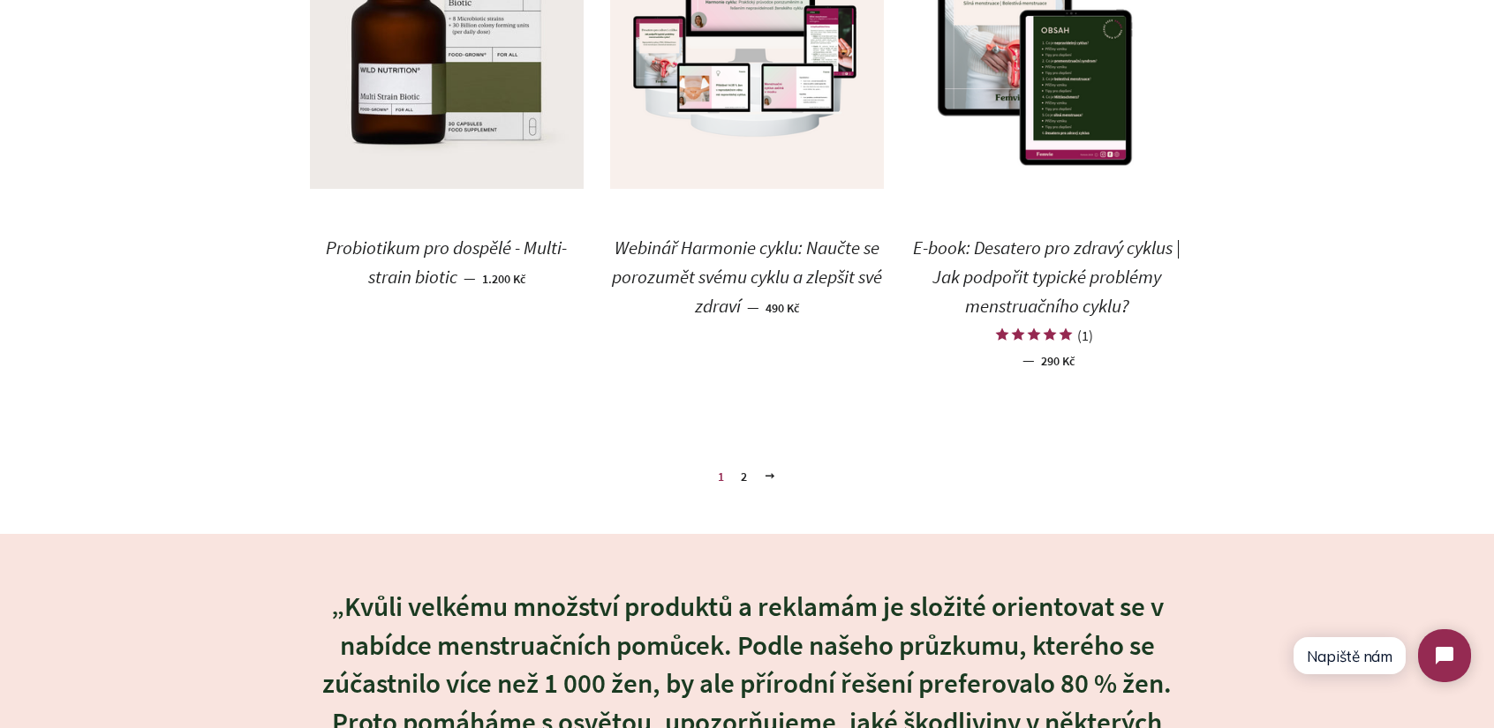
scroll to position [2518, 0]
